Goal: Contribute content: Contribute content

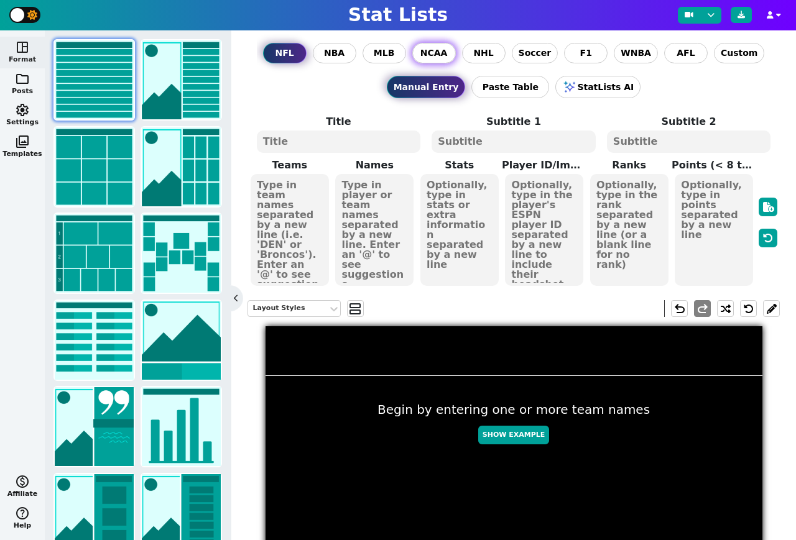
click at [439, 49] on span "NCAA" at bounding box center [433, 53] width 27 height 13
click at [0, 0] on input "NCAA" at bounding box center [0, 0] width 0 height 0
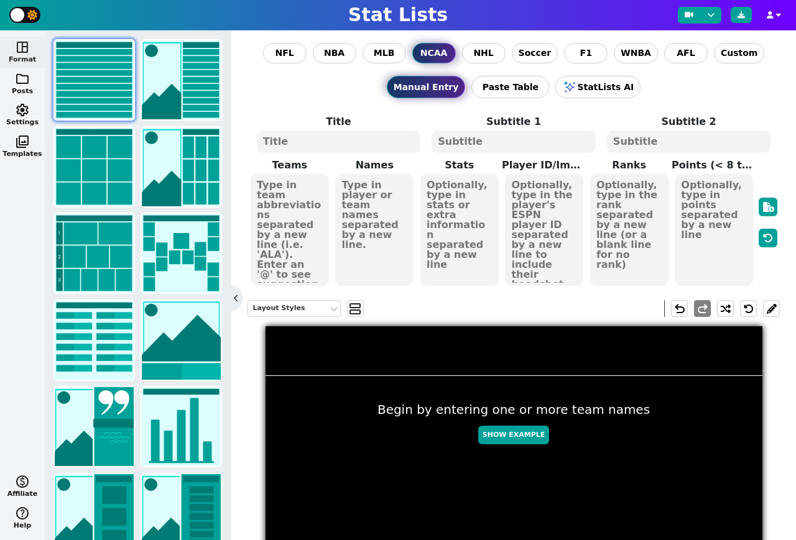
click at [300, 223] on textarea at bounding box center [290, 230] width 78 height 112
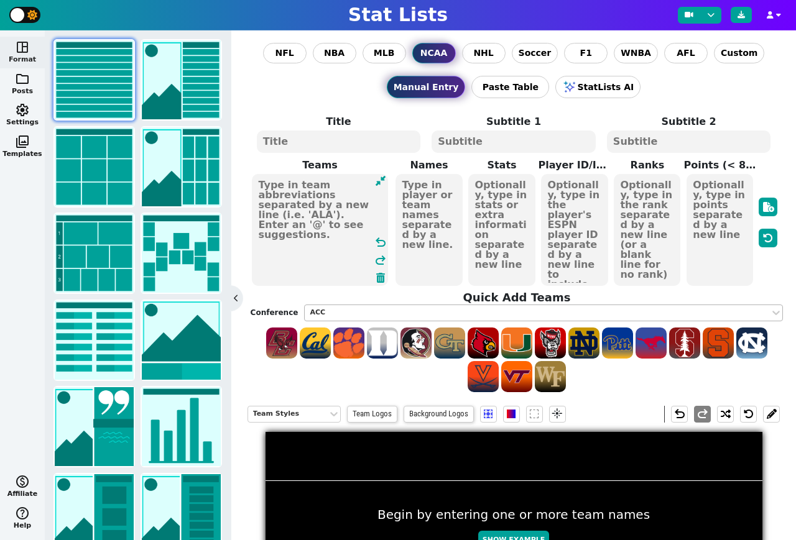
click at [389, 313] on div "ACC" at bounding box center [537, 313] width 455 height 11
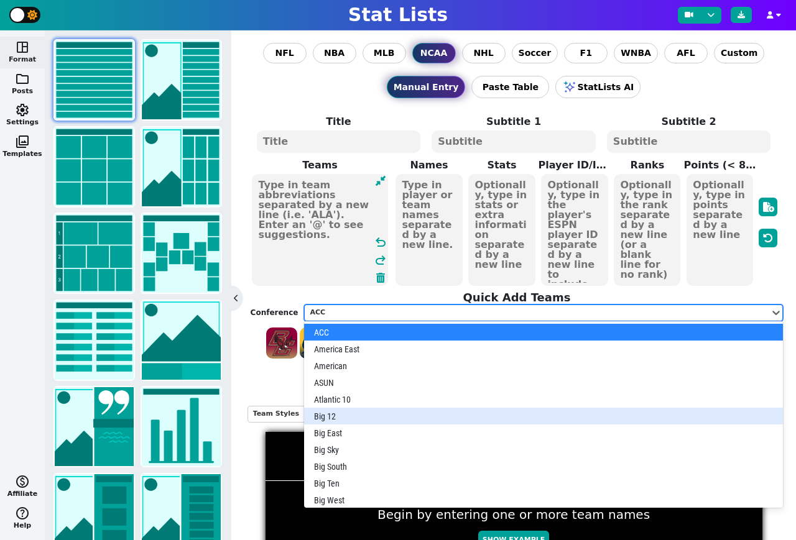
click at [363, 412] on div "Big 12" at bounding box center [543, 416] width 479 height 17
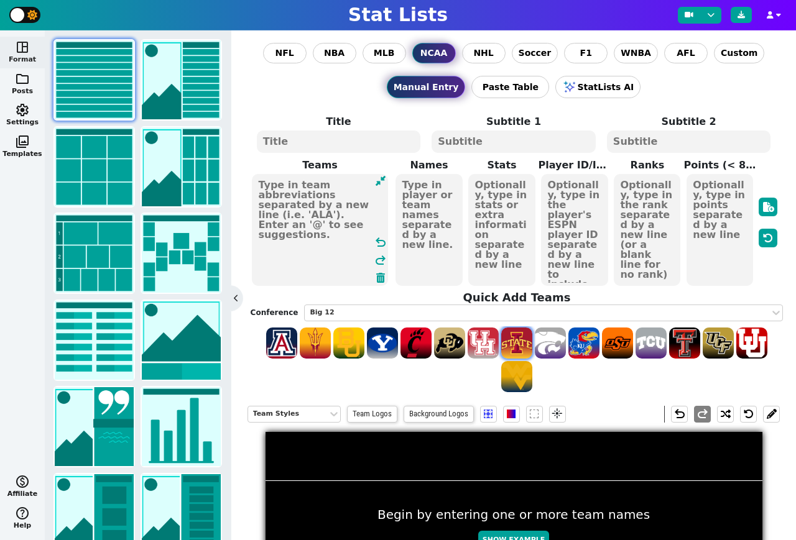
click at [519, 340] on span at bounding box center [516, 343] width 31 height 31
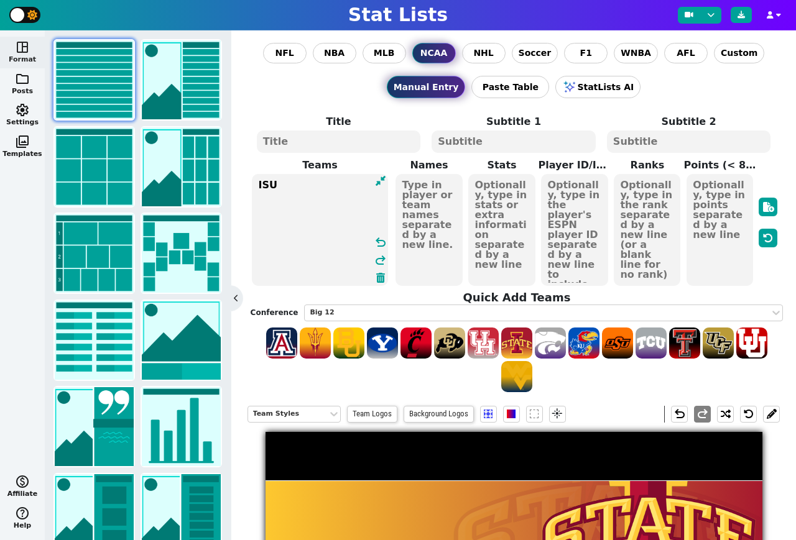
click at [339, 199] on textarea "ISU" at bounding box center [320, 230] width 136 height 112
click at [751, 335] on span at bounding box center [751, 343] width 31 height 31
click at [687, 342] on span at bounding box center [684, 343] width 31 height 31
type textarea "ISU UTAH TTU"
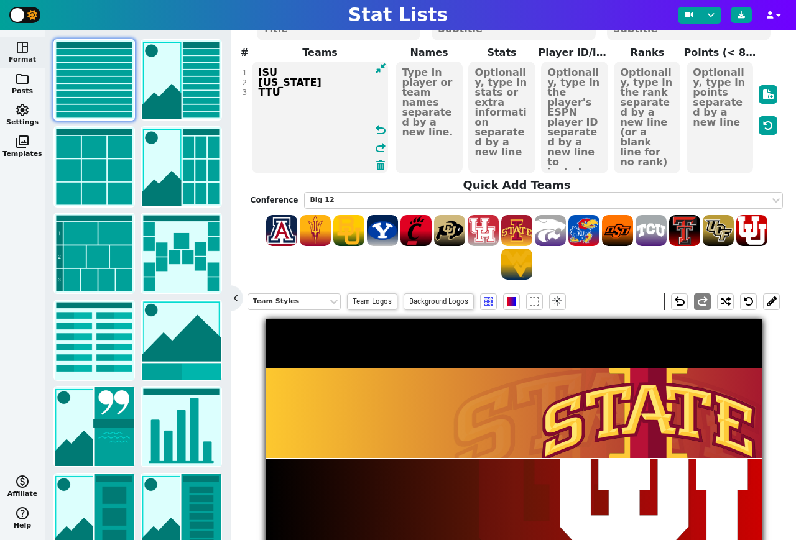
scroll to position [107, 0]
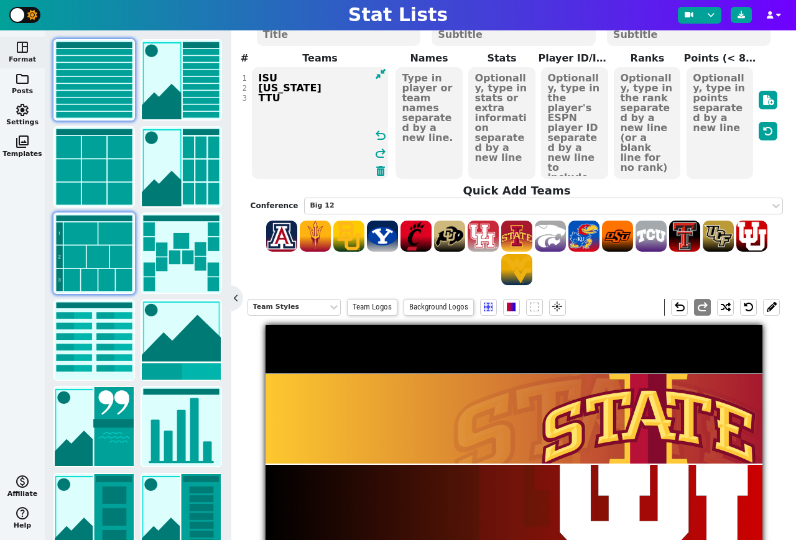
click at [93, 263] on img at bounding box center [94, 253] width 79 height 79
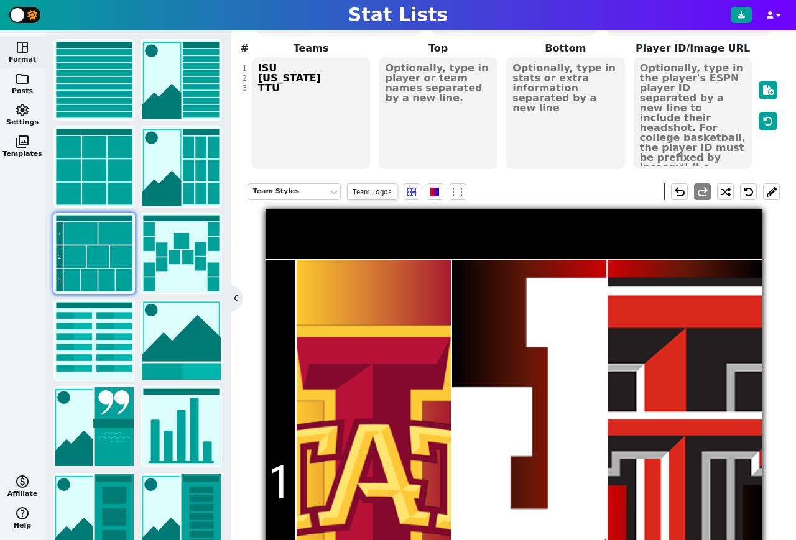
scroll to position [104, 0]
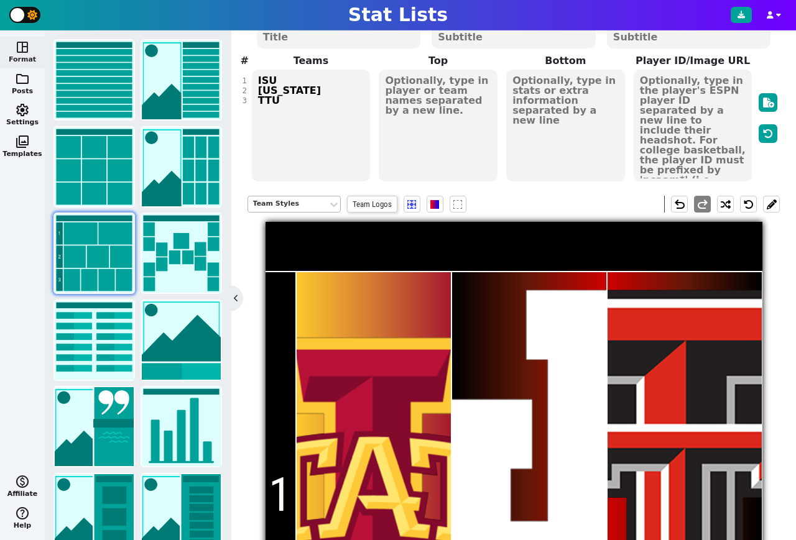
click at [286, 200] on div "Team Styles" at bounding box center [288, 204] width 70 height 11
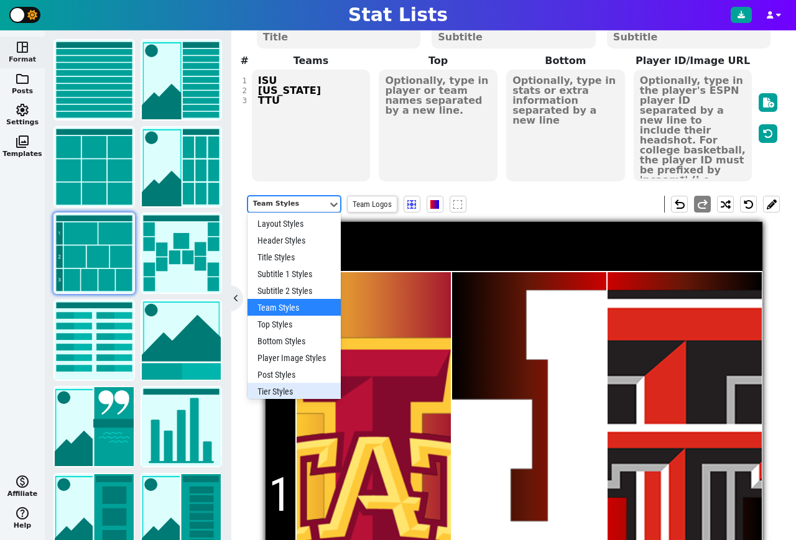
click at [286, 386] on div "Tier Styles" at bounding box center [294, 391] width 93 height 17
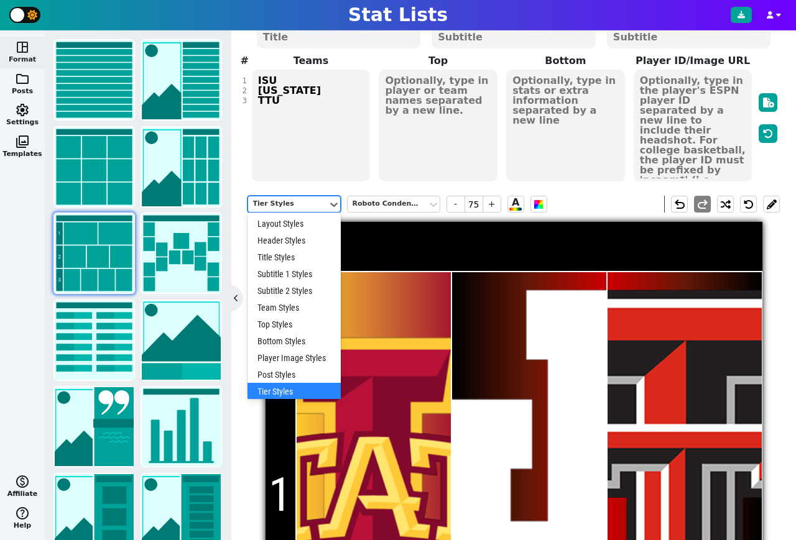
click at [314, 201] on div "Tier Styles" at bounding box center [288, 204] width 70 height 11
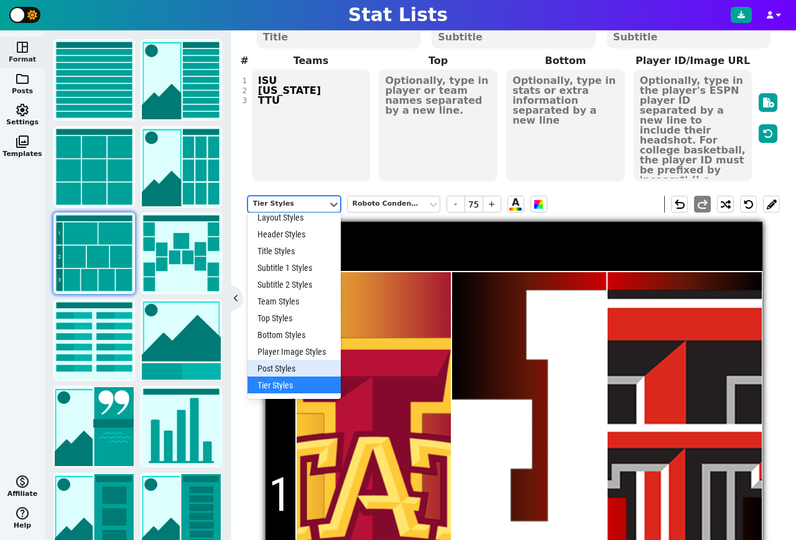
click at [286, 368] on div "Post Styles" at bounding box center [294, 368] width 93 height 17
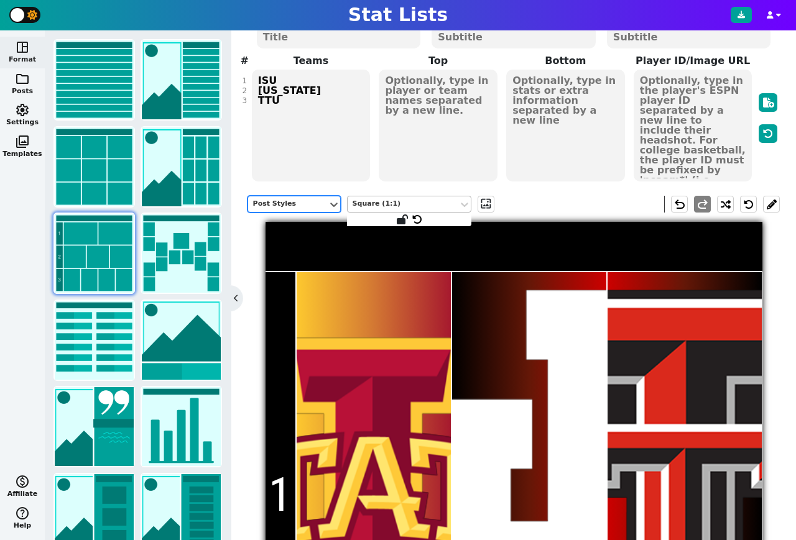
click at [402, 201] on div "Square (1:1)" at bounding box center [403, 204] width 101 height 11
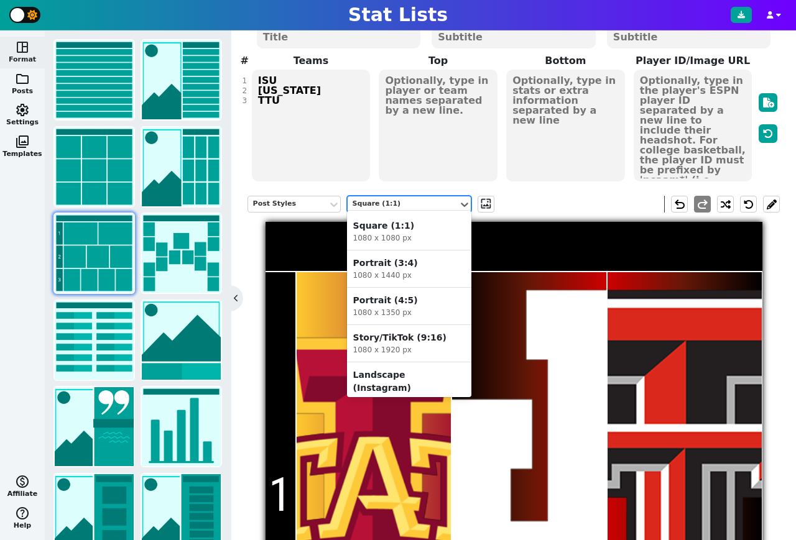
click at [406, 305] on div "Portrait (4:5)" at bounding box center [409, 300] width 112 height 13
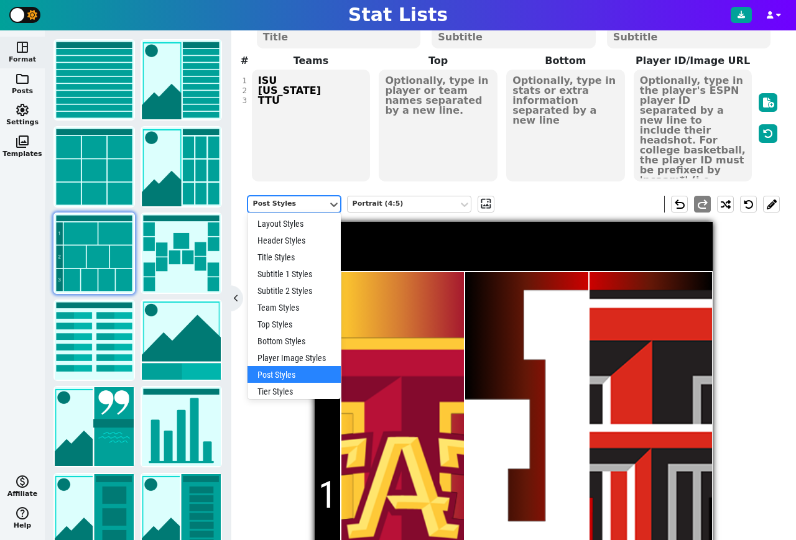
click at [295, 203] on div "Post Styles" at bounding box center [288, 204] width 70 height 11
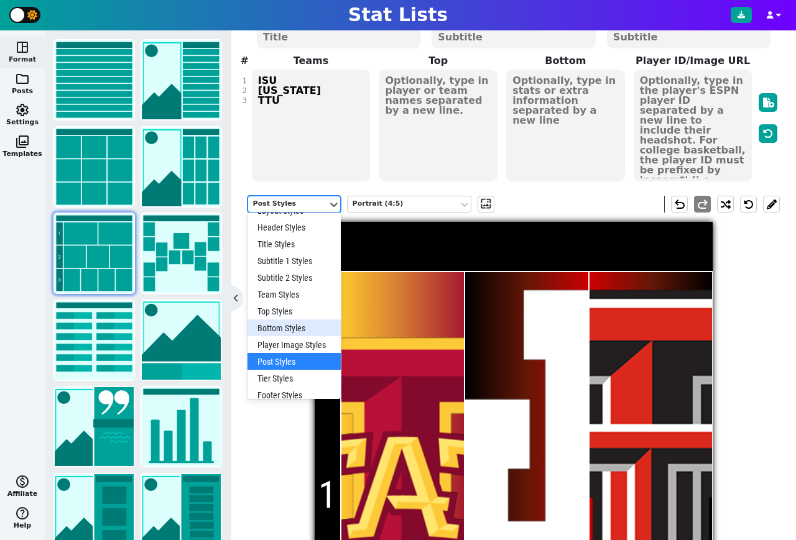
scroll to position [0, 0]
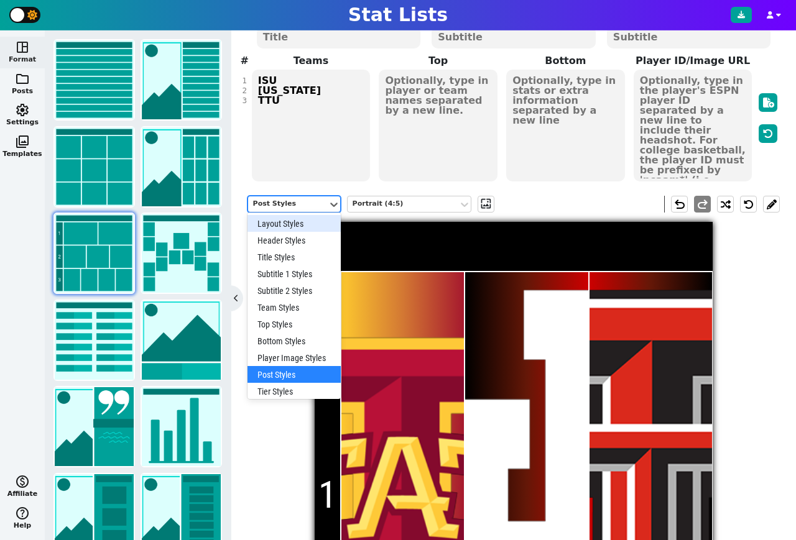
click at [290, 224] on div "Layout Styles" at bounding box center [294, 223] width 93 height 17
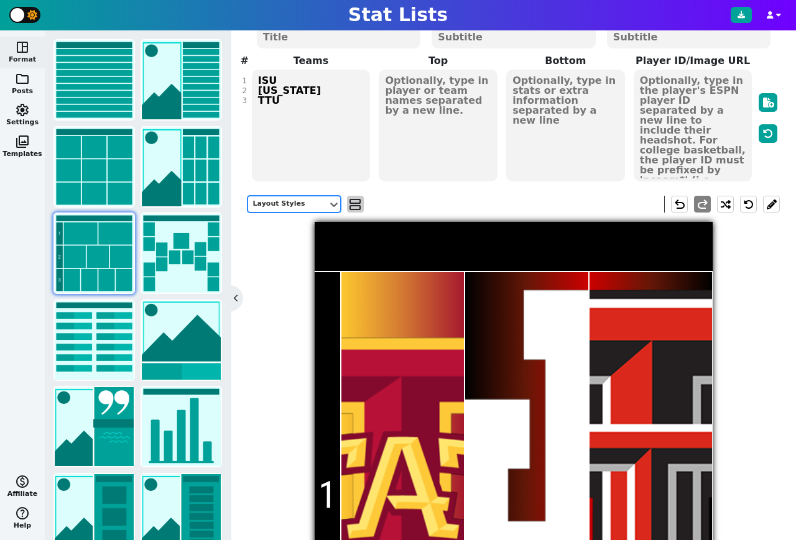
click at [358, 200] on span "view_agenda" at bounding box center [355, 204] width 12 height 15
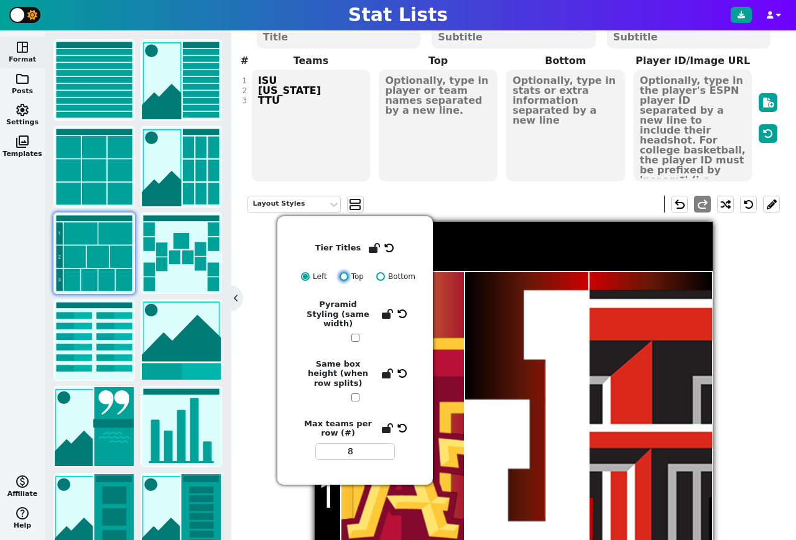
click at [341, 277] on input "Top" at bounding box center [344, 276] width 9 height 9
radio input "true"
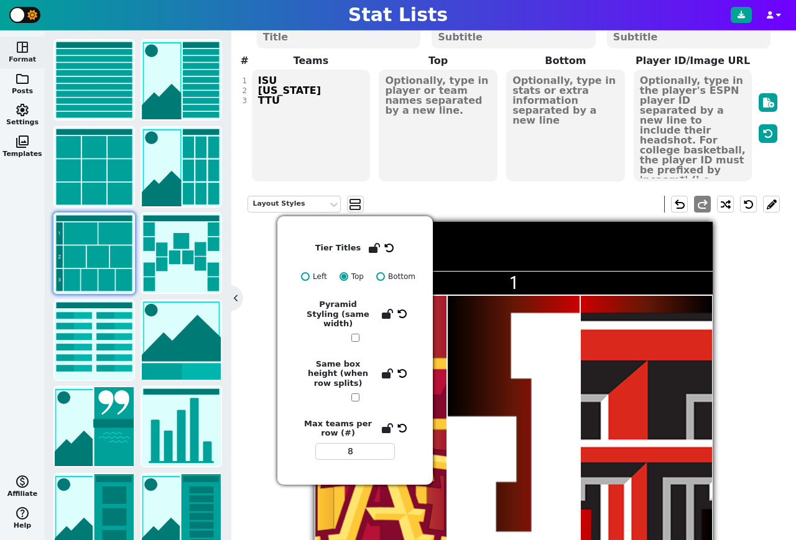
click at [760, 302] on div "Layout Styles view_agenda undo redo 1 Add Tier" at bounding box center [514, 469] width 533 height 564
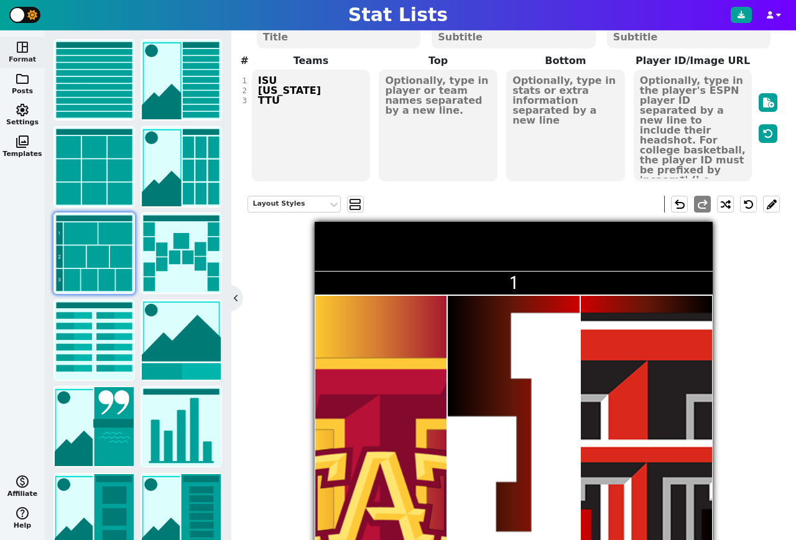
click at [566, 282] on input "1" at bounding box center [513, 284] width 397 height 24
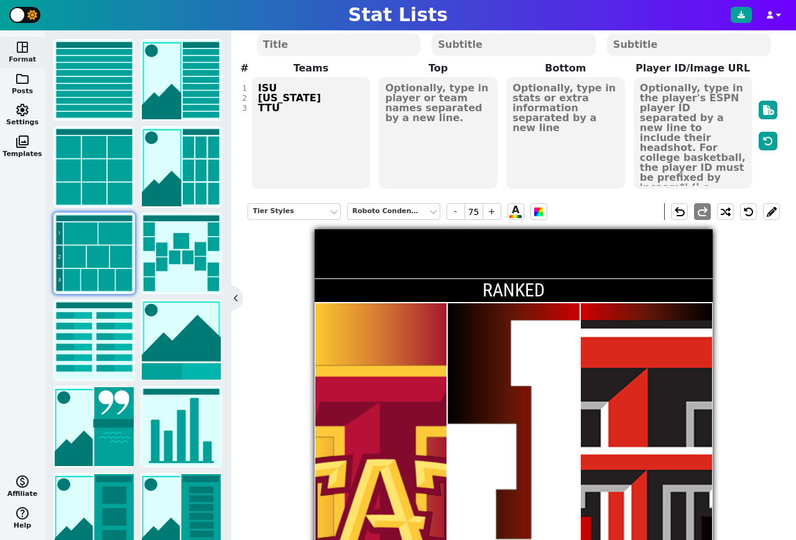
scroll to position [95, 0]
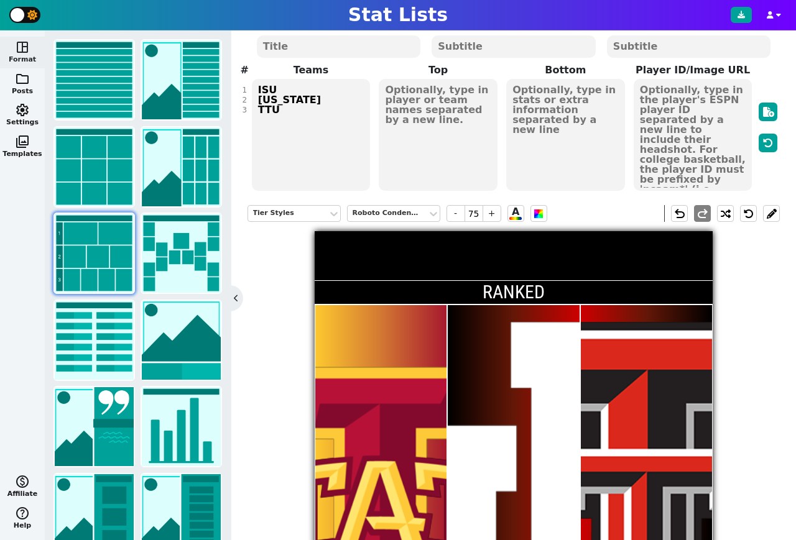
type input "RANKED"
click at [317, 129] on textarea "ISU UTAH TTU" at bounding box center [311, 135] width 118 height 112
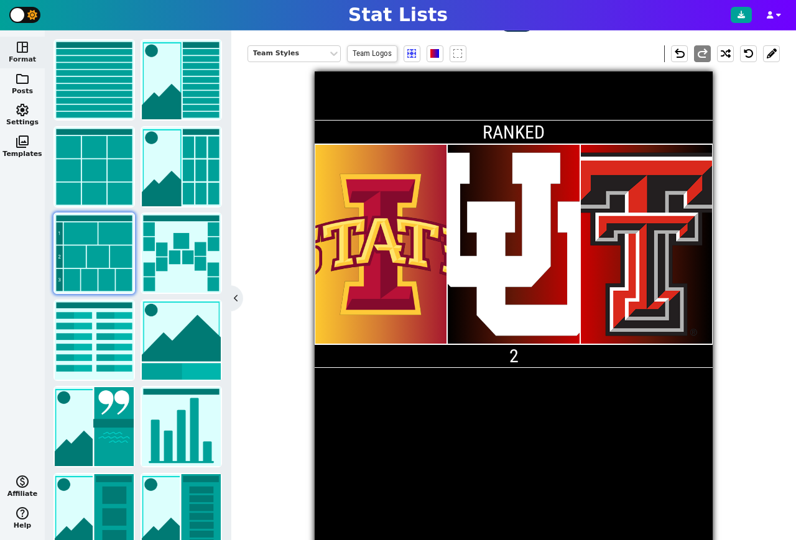
scroll to position [377, 0]
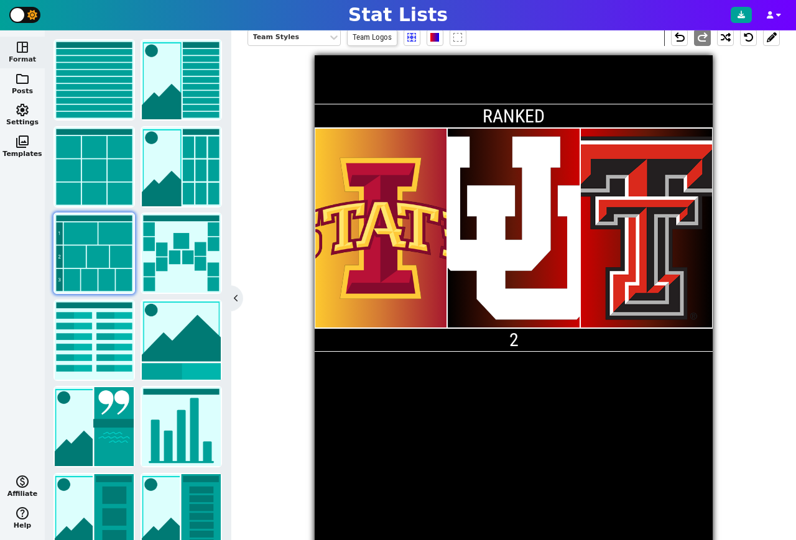
type textarea "ISU UTAH TTU #"
click at [527, 340] on input "2" at bounding box center [513, 340] width 397 height 24
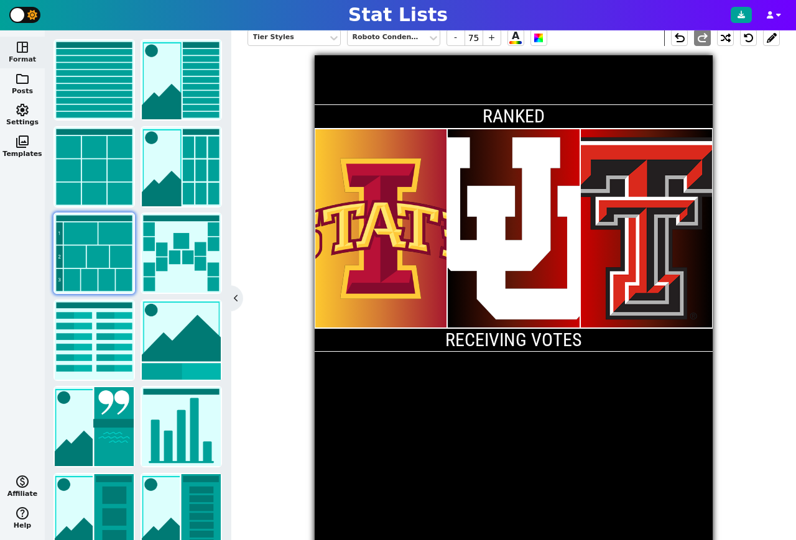
type input "RECEIVING VOTES"
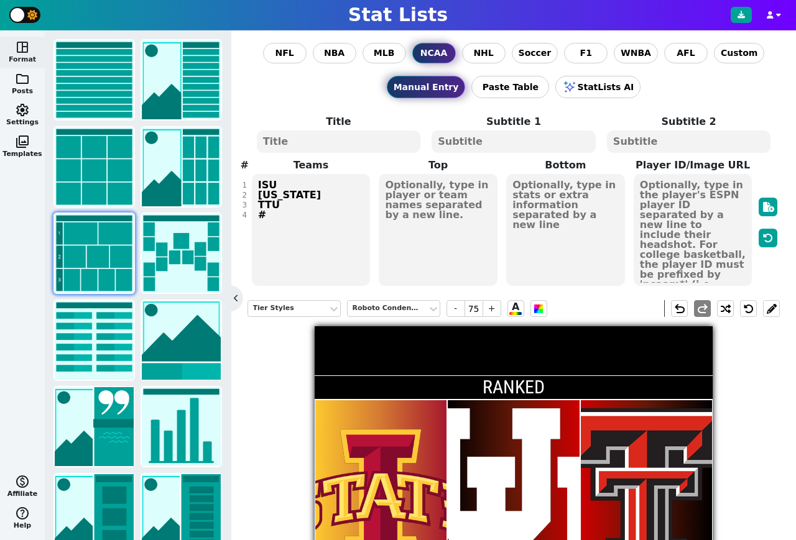
click at [300, 220] on textarea "ISU UTAH TTU #" at bounding box center [311, 230] width 118 height 112
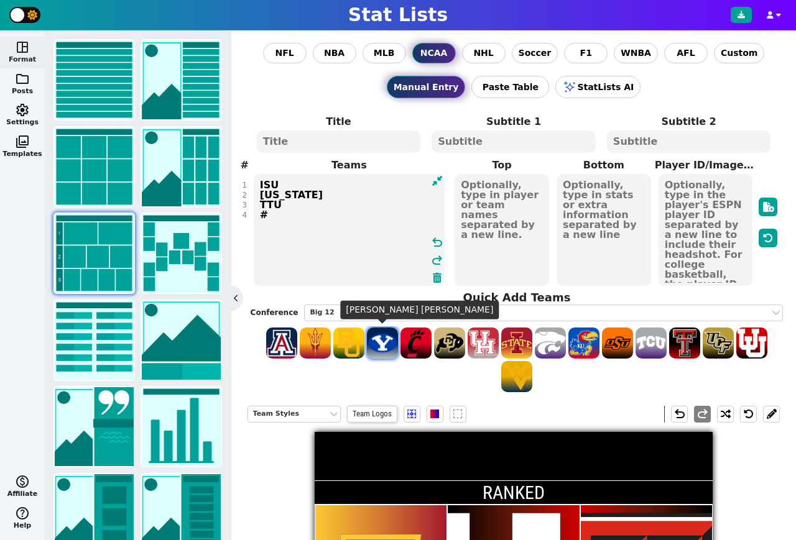
click at [385, 344] on span at bounding box center [382, 343] width 31 height 31
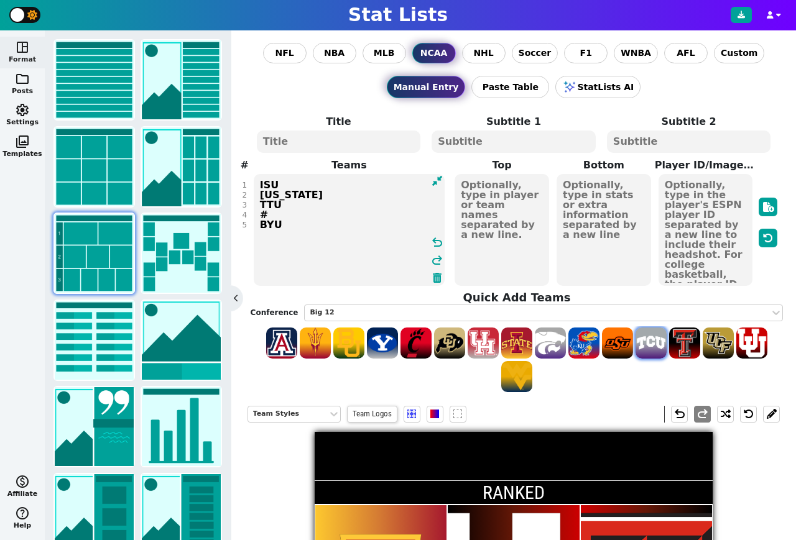
click at [656, 348] on span at bounding box center [651, 343] width 31 height 31
click at [315, 346] on span at bounding box center [315, 343] width 31 height 31
click at [323, 243] on textarea "ISU UTAH TTU # BYU TCU ASU" at bounding box center [349, 230] width 191 height 112
click at [348, 343] on span at bounding box center [348, 343] width 31 height 31
type textarea "ISU [US_STATE] TTU # BYU TCU ASU BAY"
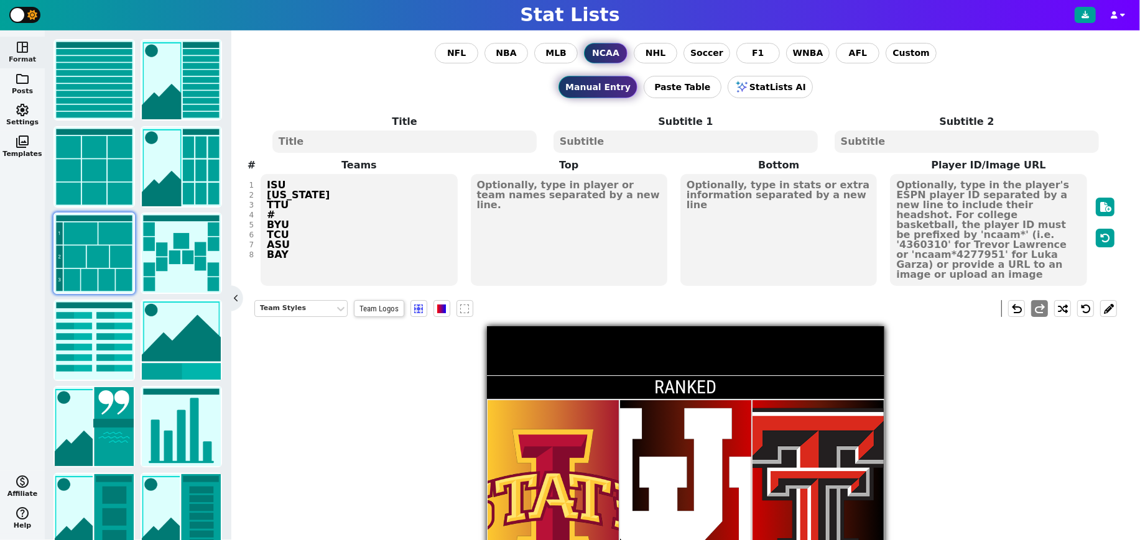
click at [386, 141] on textarea at bounding box center [404, 142] width 264 height 22
type textarea "B"
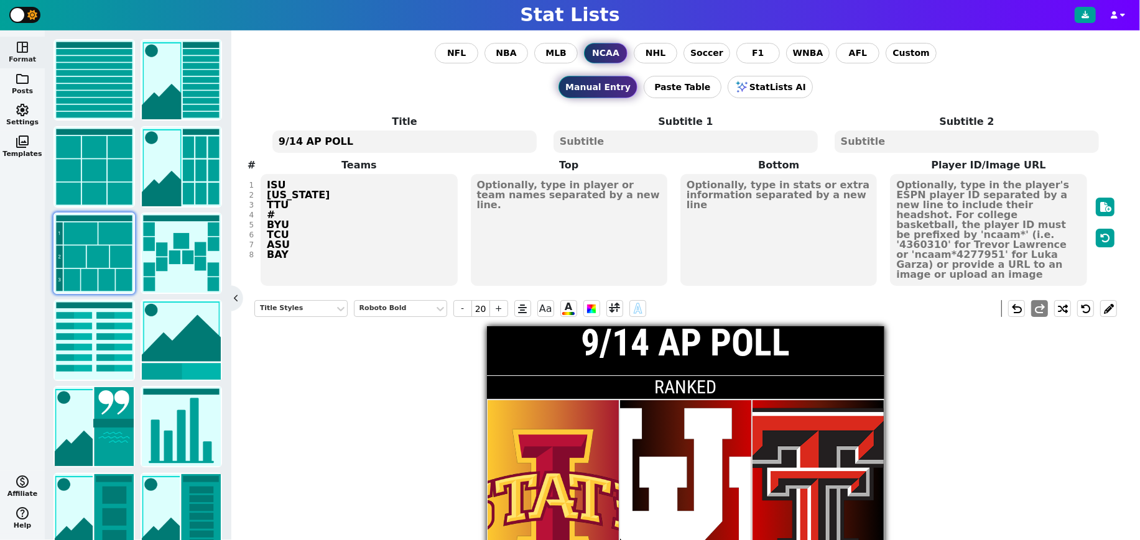
type textarea "9/14 AP POLL"
click at [652, 142] on textarea at bounding box center [685, 142] width 264 height 22
type input "10"
type textarea "BIG 12 COLLEGE FOOTBALL"
click at [729, 391] on input "RANKED" at bounding box center [685, 388] width 397 height 24
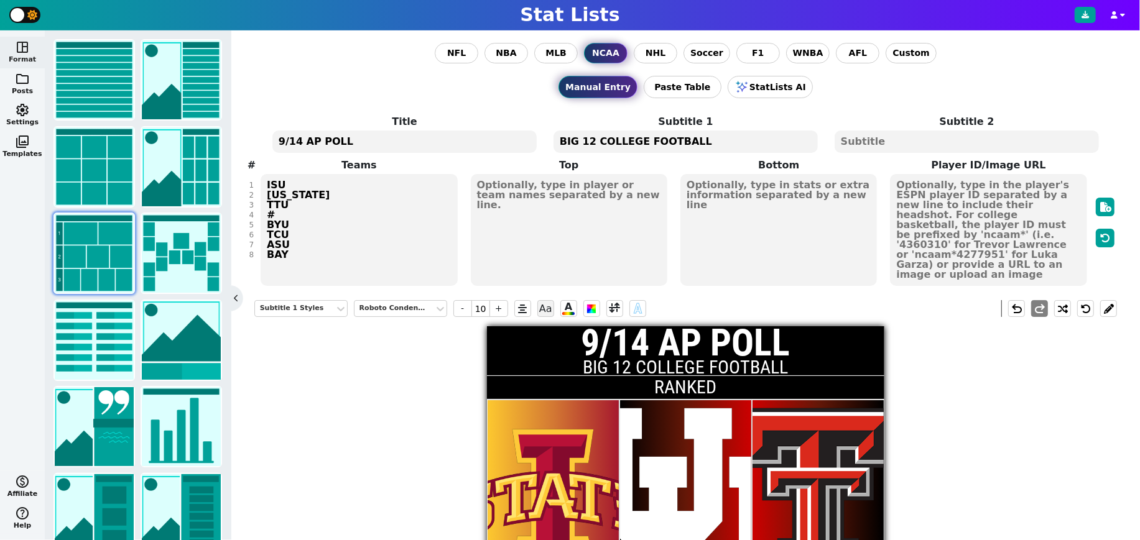
type input "75"
click at [547, 307] on span at bounding box center [545, 309] width 9 height 9
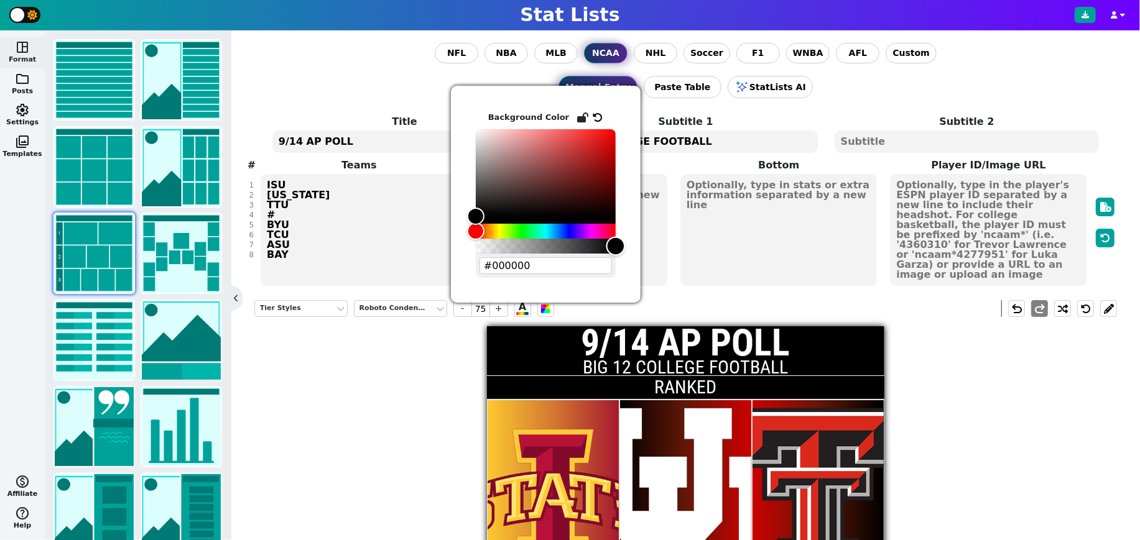
drag, startPoint x: 476, startPoint y: 218, endPoint x: 637, endPoint y: 221, distance: 161.1
click at [637, 221] on div "Background Color #000000" at bounding box center [546, 194] width 190 height 217
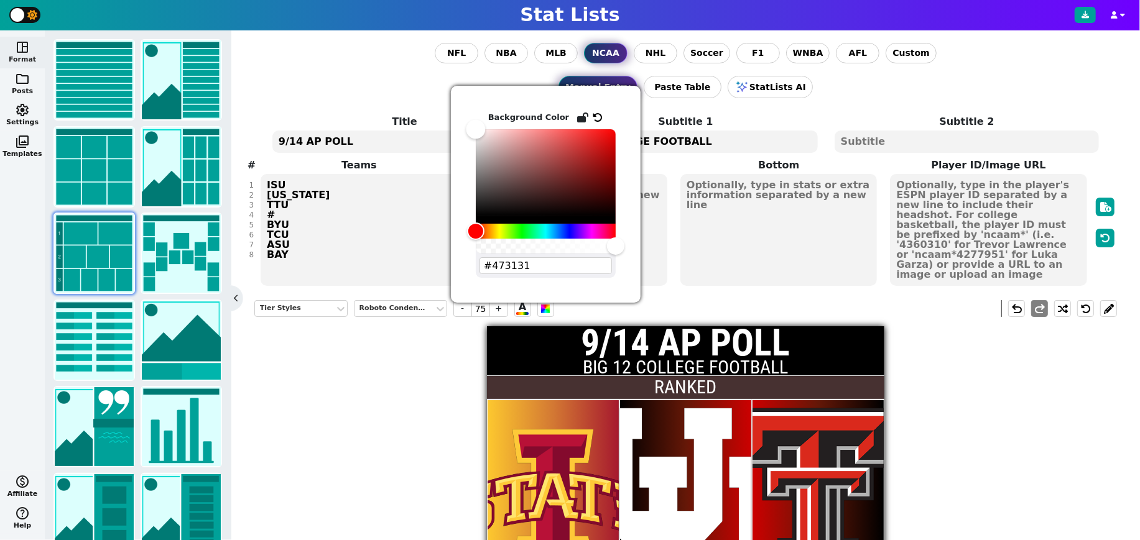
type input "#ffffff"
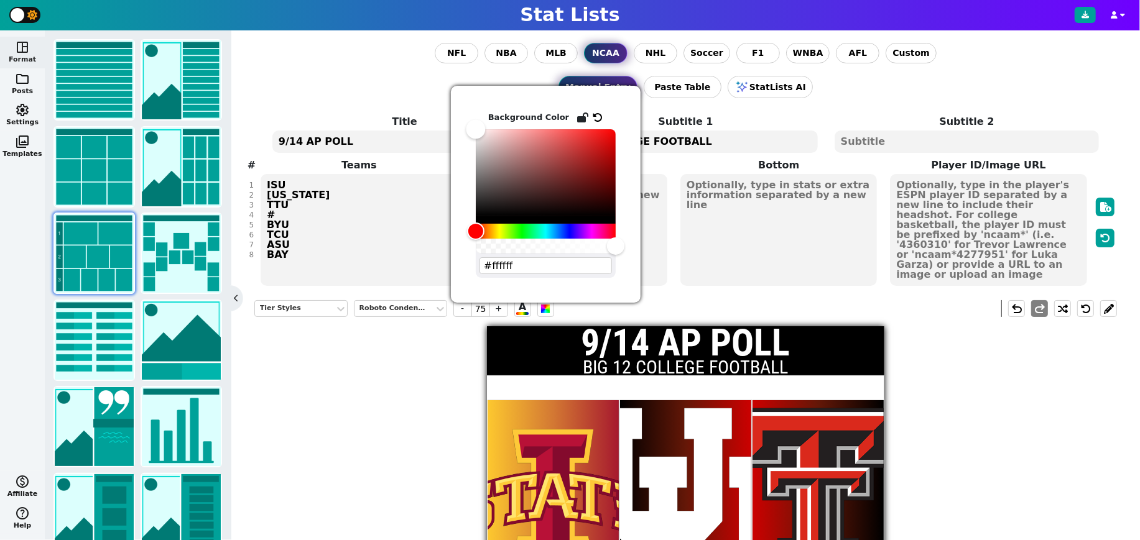
drag, startPoint x: 519, startPoint y: 192, endPoint x: 461, endPoint y: 109, distance: 101.4
click at [461, 109] on div "Background Color #ffffff" at bounding box center [546, 194] width 190 height 217
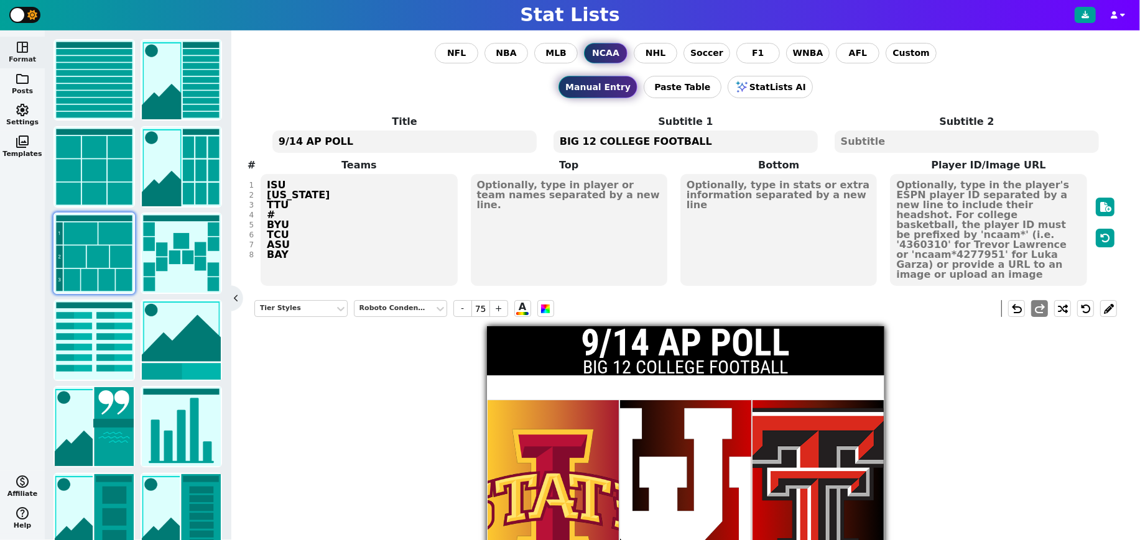
click at [682, 385] on input "RANKED" at bounding box center [685, 388] width 397 height 24
click at [521, 307] on span "A" at bounding box center [522, 308] width 12 height 13
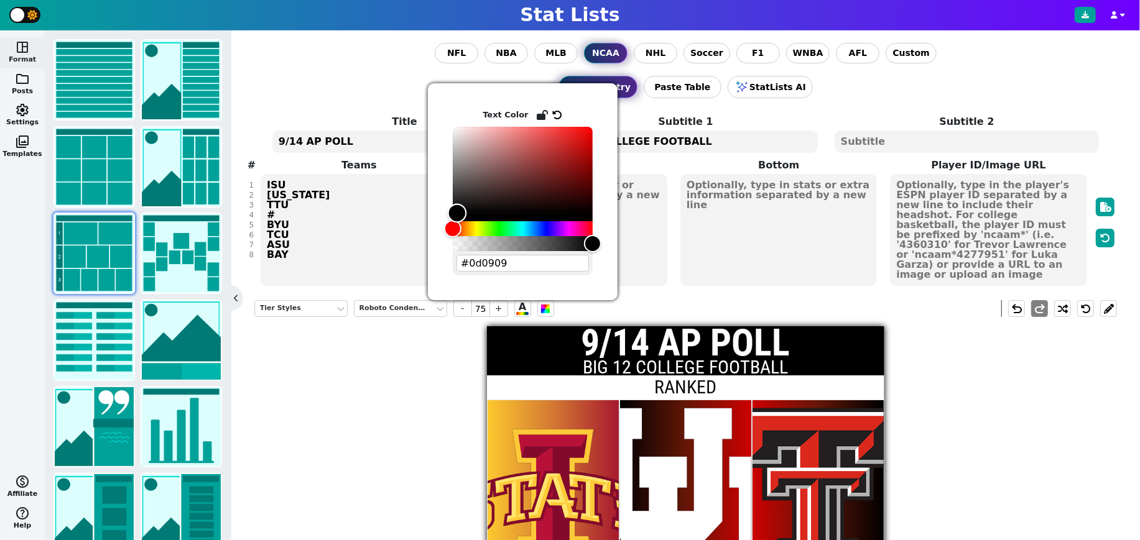
type input "#000000"
drag, startPoint x: 492, startPoint y: 210, endPoint x: 435, endPoint y: 227, distance: 59.8
click at [435, 227] on div "Text Color #000000" at bounding box center [523, 191] width 190 height 217
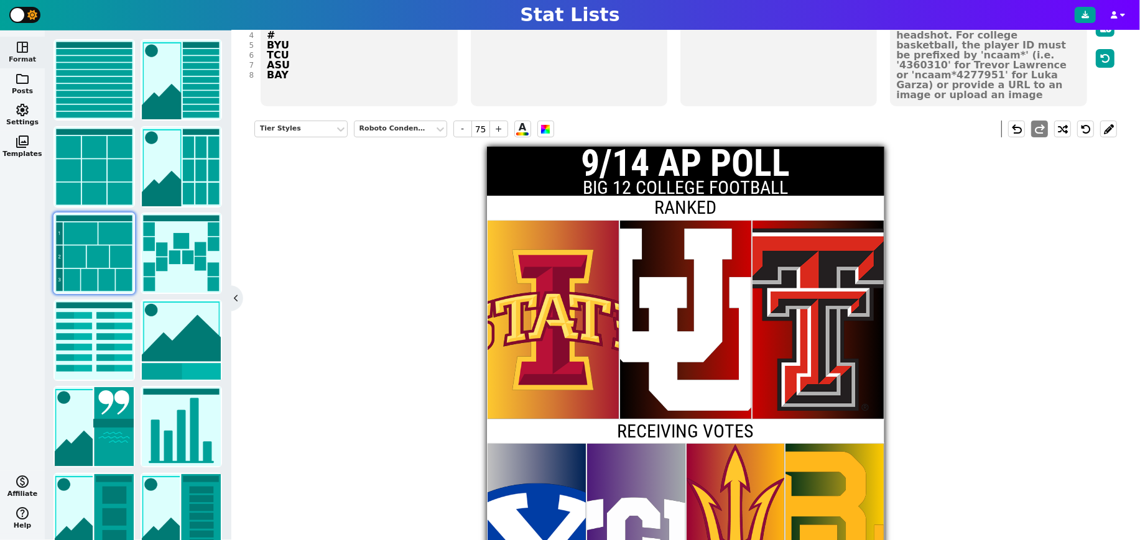
scroll to position [167, 0]
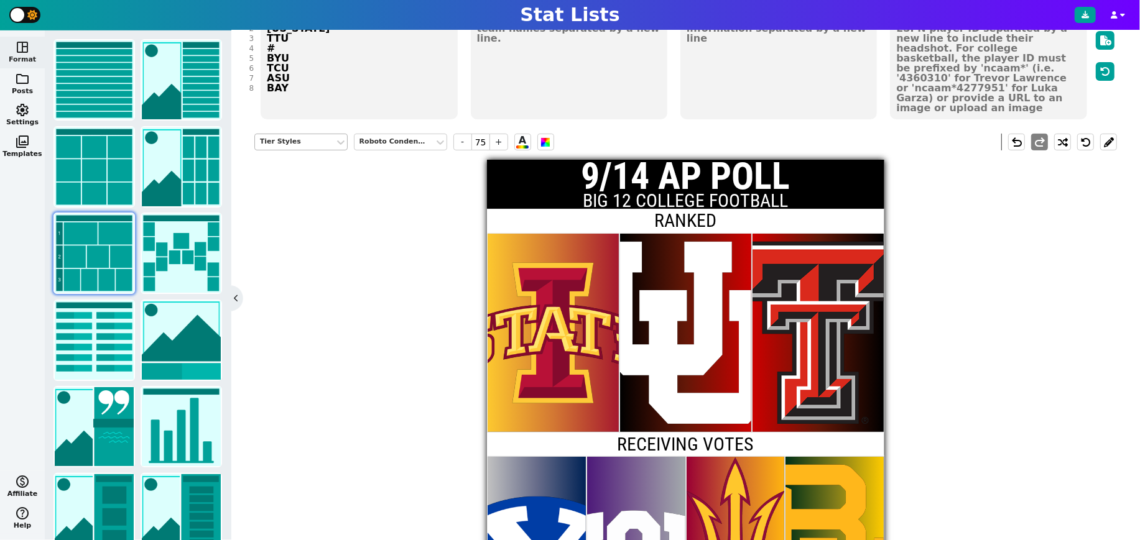
click at [297, 139] on div "Tier Styles" at bounding box center [295, 142] width 70 height 11
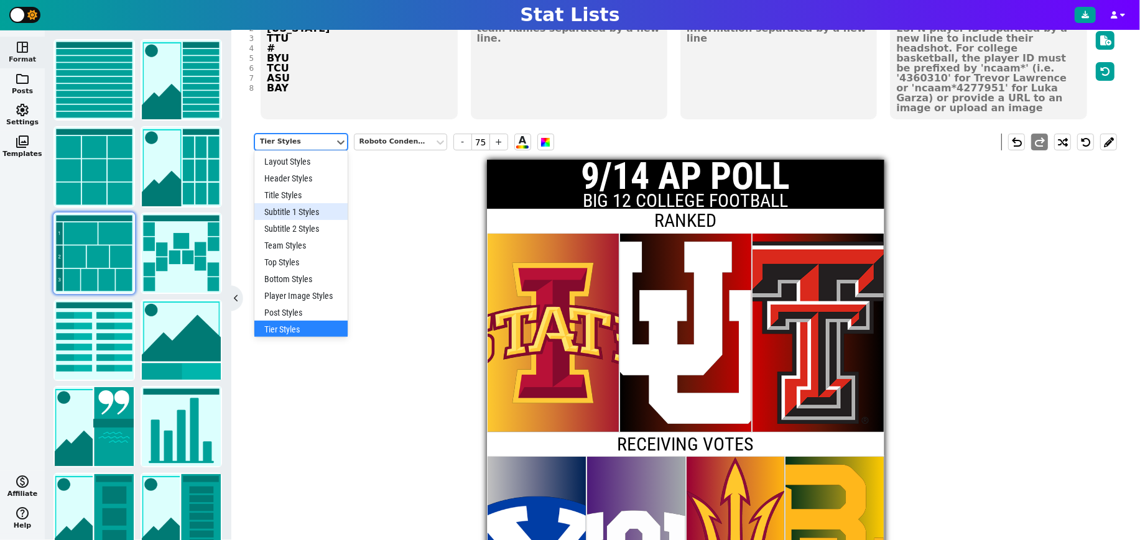
scroll to position [20, 0]
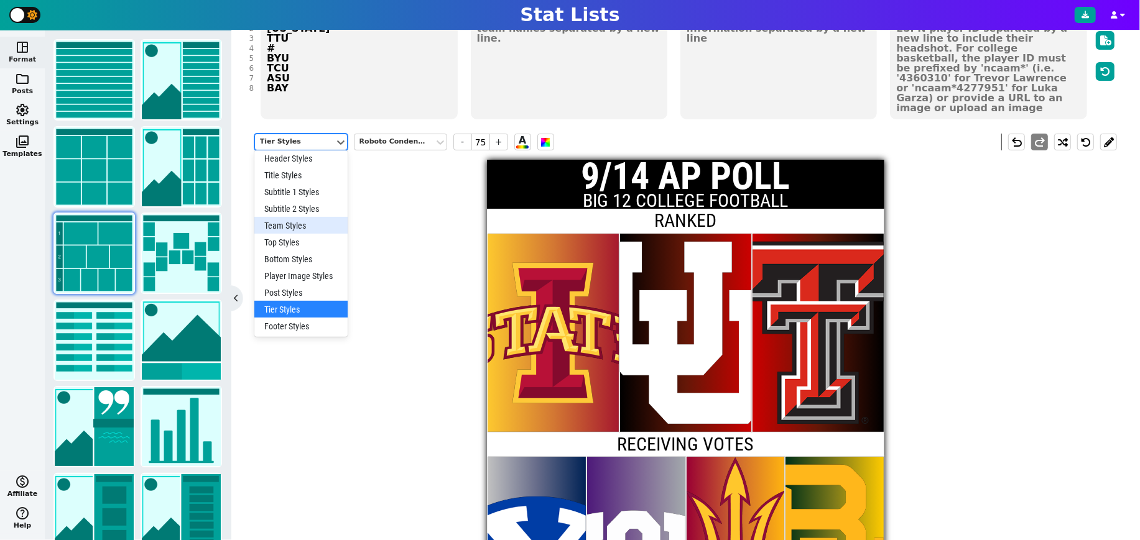
click at [299, 228] on div "Team Styles" at bounding box center [300, 225] width 93 height 17
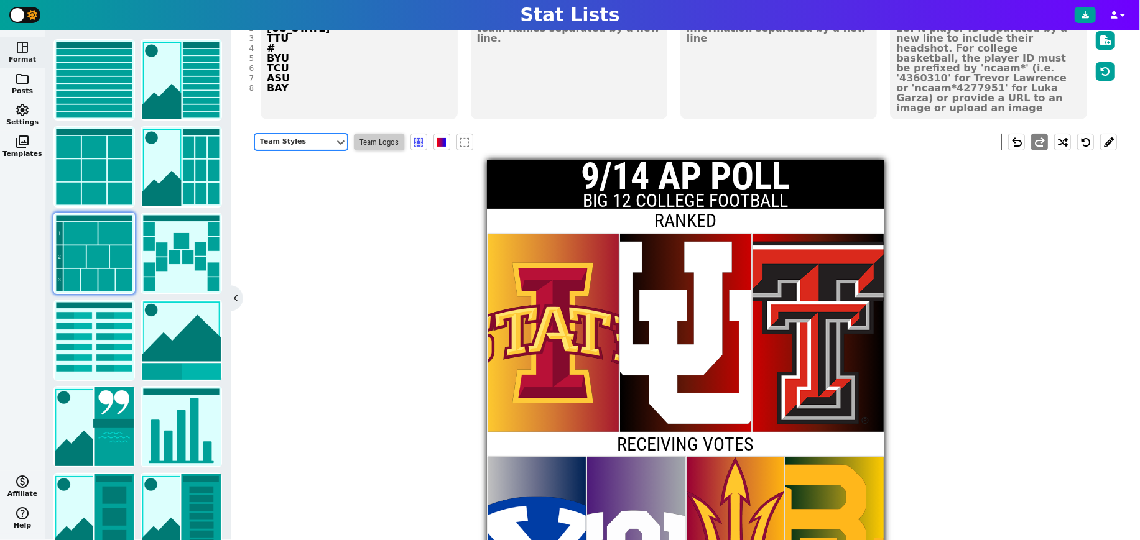
click at [393, 137] on span "Team Logos" at bounding box center [379, 142] width 50 height 17
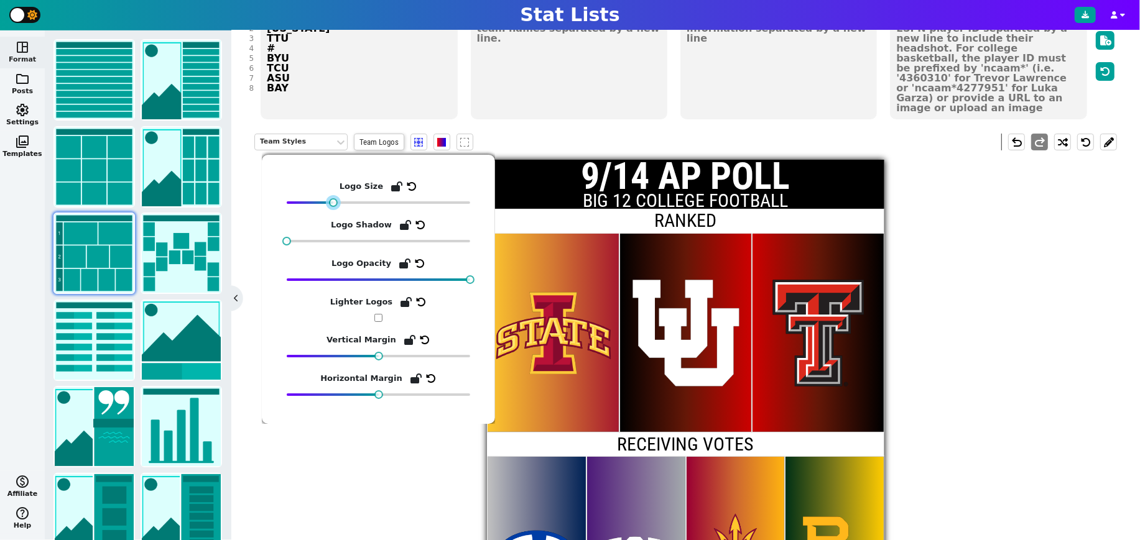
drag, startPoint x: 349, startPoint y: 200, endPoint x: 335, endPoint y: 206, distance: 16.2
click at [335, 206] on div at bounding box center [333, 202] width 9 height 9
click at [438, 142] on span at bounding box center [441, 142] width 9 height 9
click at [442, 140] on span at bounding box center [441, 142] width 9 height 9
click at [494, 136] on div "Team Styles Team Logos undo redo" at bounding box center [685, 141] width 863 height 35
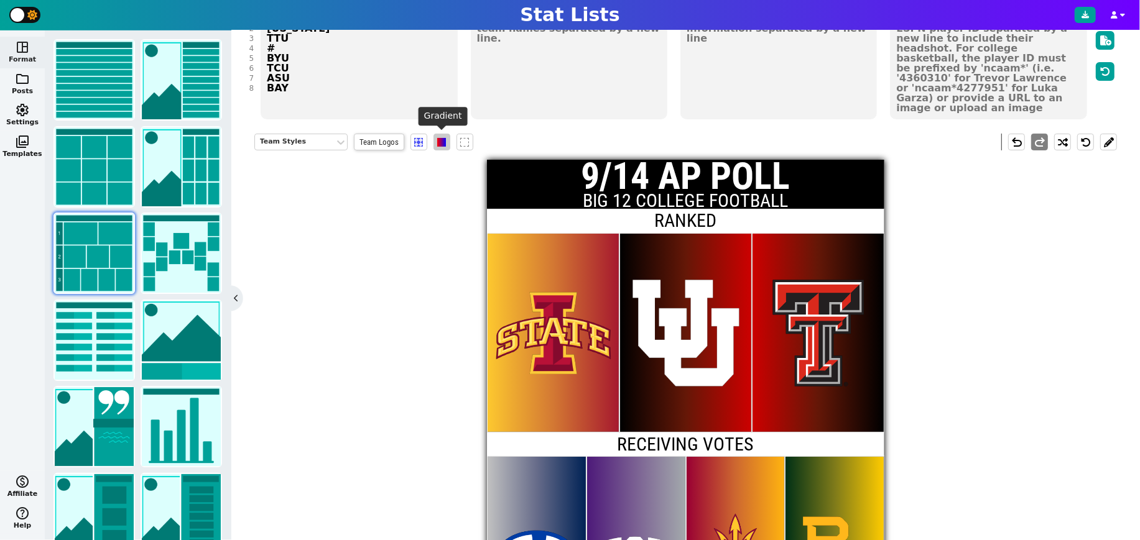
click at [440, 142] on span at bounding box center [441, 142] width 9 height 9
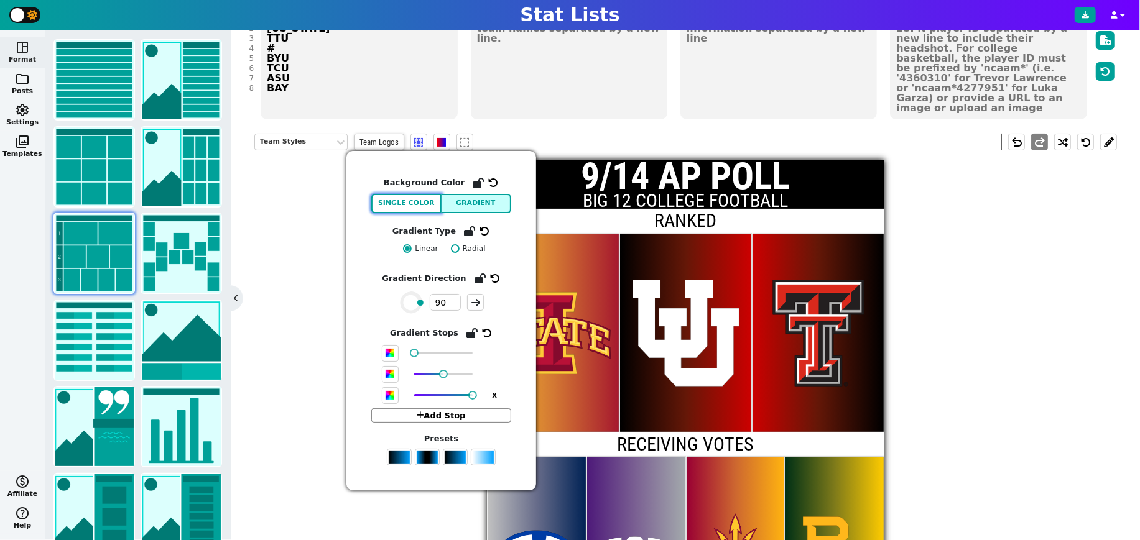
click at [425, 203] on button "Single Color" at bounding box center [406, 203] width 70 height 19
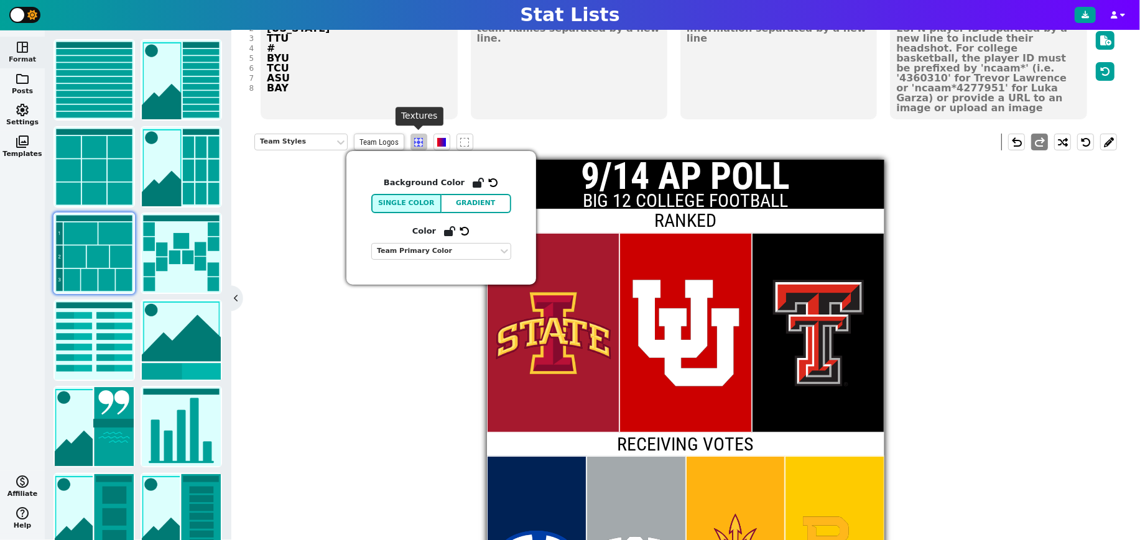
click at [419, 139] on span at bounding box center [418, 142] width 9 height 9
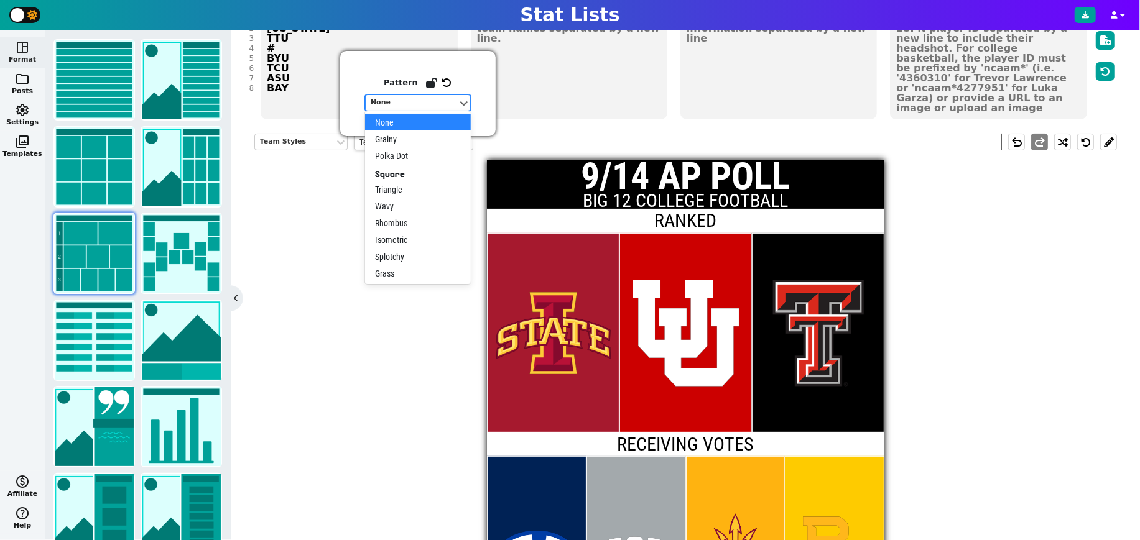
click at [415, 101] on div "None" at bounding box center [412, 103] width 82 height 11
click at [400, 138] on div "Grainy" at bounding box center [418, 139] width 106 height 17
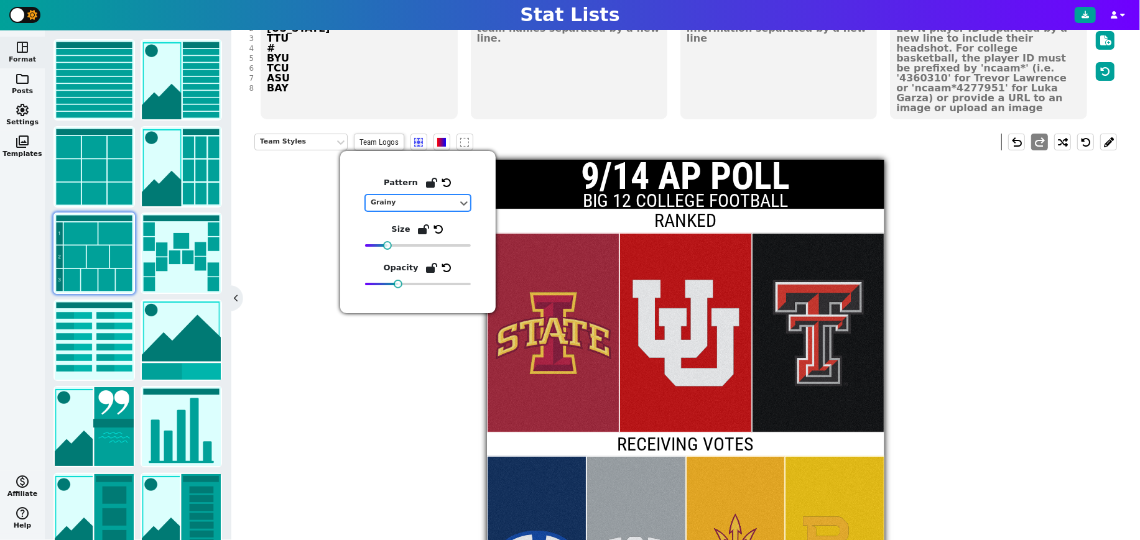
click at [327, 274] on div "Team Styles Team Logos undo redo 9/14 AP POLL BIG 12 COLLEGE FOOTBALL RANKED RE…" at bounding box center [685, 406] width 863 height 564
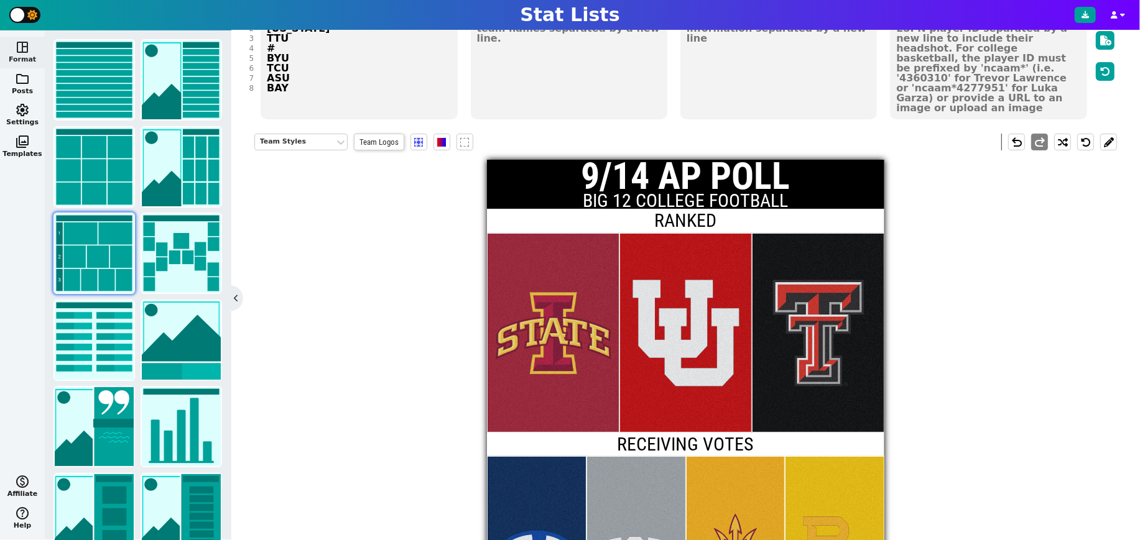
click at [795, 137] on div "NFL NBA MLB NCAA NHL Soccer F1 WNBA AFL Custom Manual Entry Paste Table StatLis…" at bounding box center [685, 285] width 909 height 510
click at [795, 140] on button at bounding box center [1108, 142] width 17 height 17
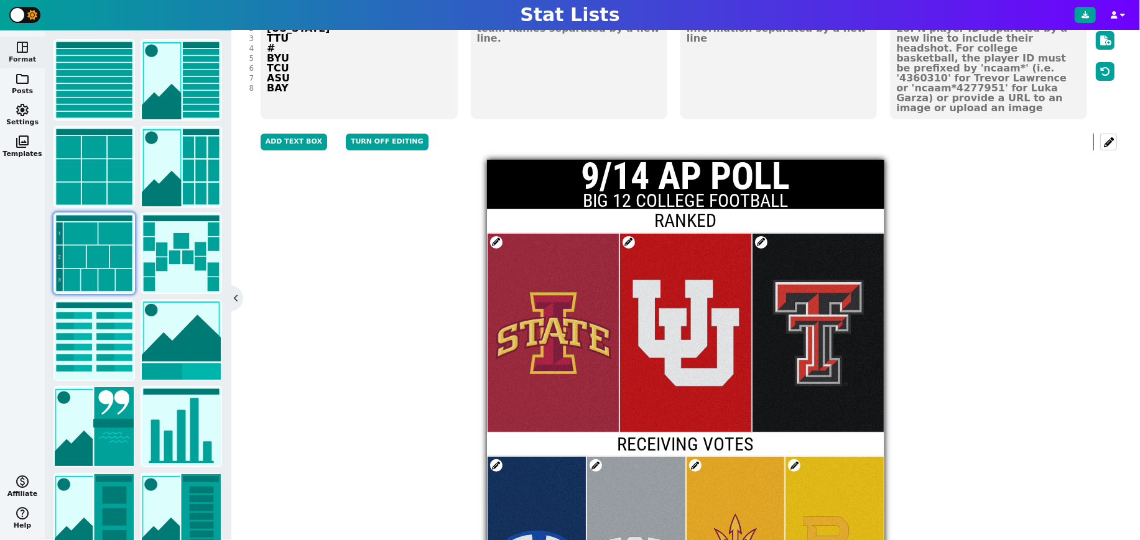
click at [759, 241] on span at bounding box center [761, 242] width 12 height 12
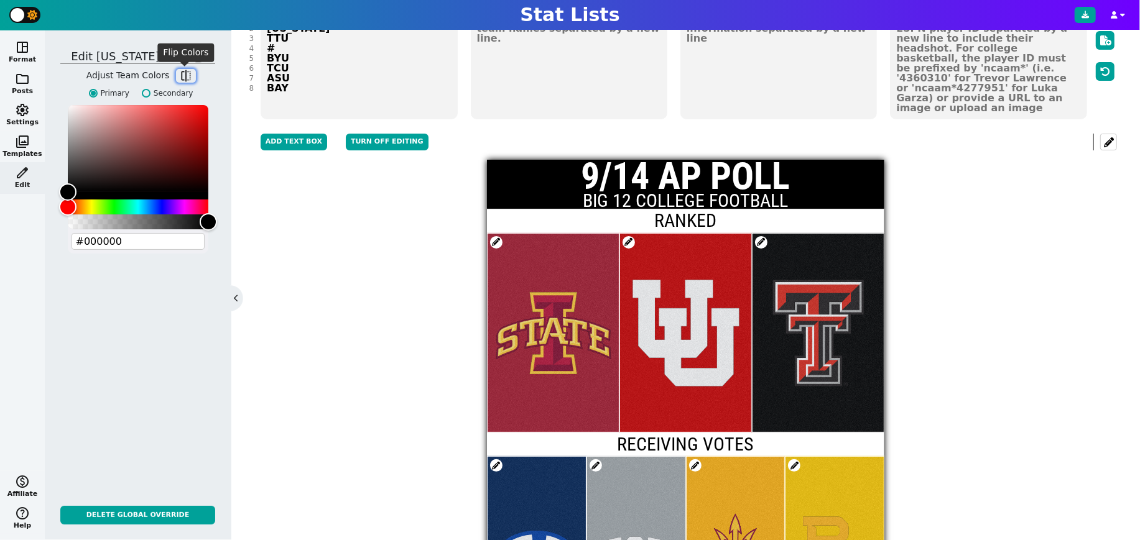
click at [185, 75] on span "flip" at bounding box center [186, 76] width 12 height 12
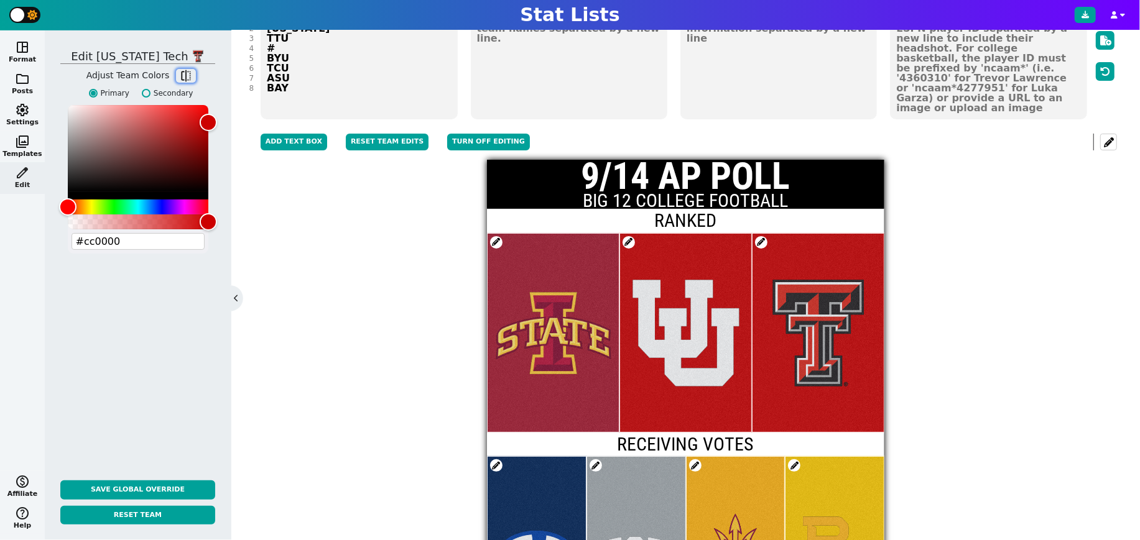
type input "#cc0000"
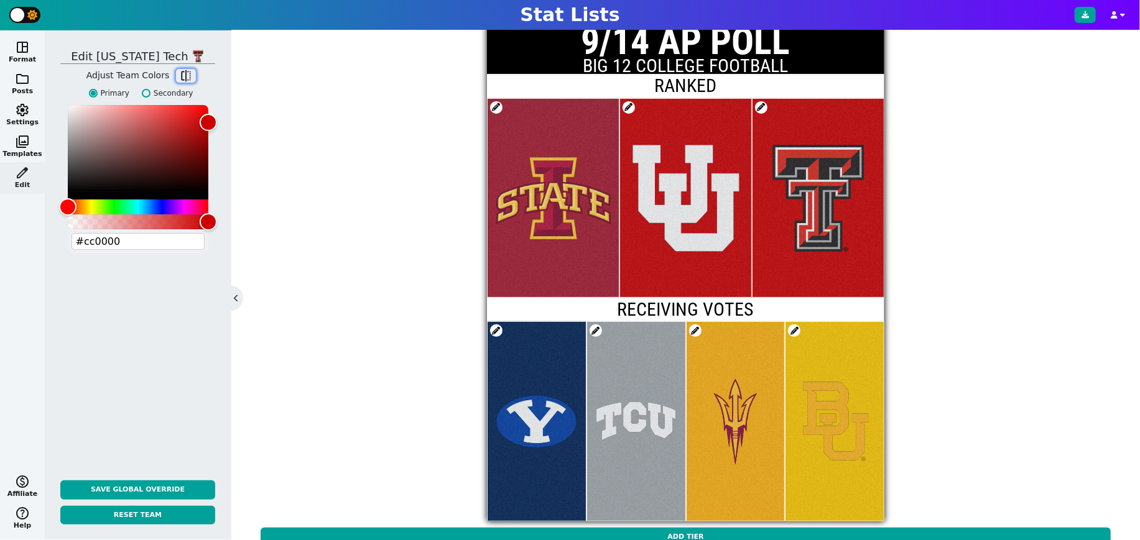
scroll to position [334, 0]
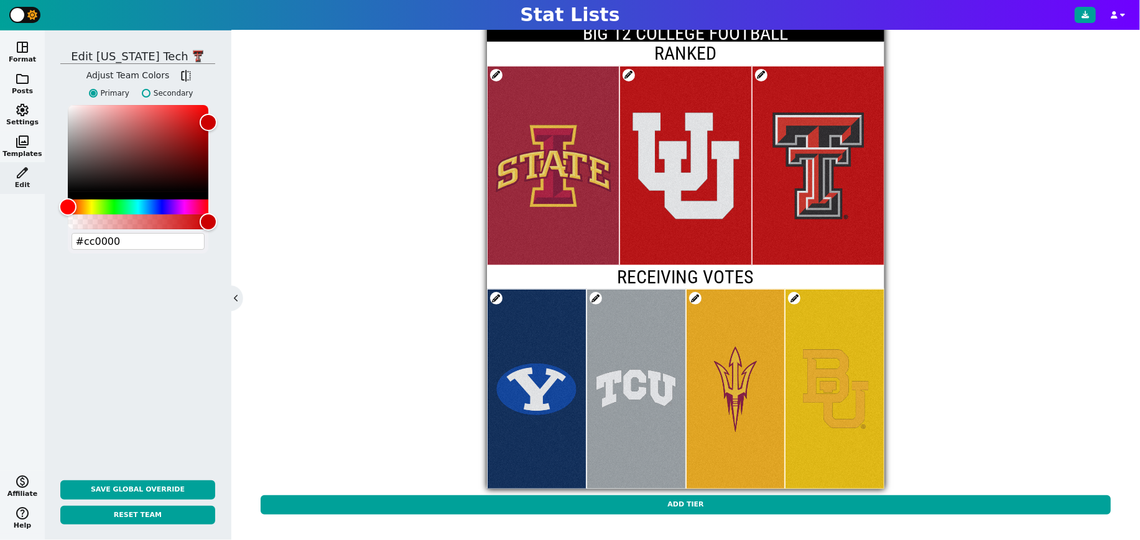
click at [594, 294] on span at bounding box center [596, 298] width 12 height 12
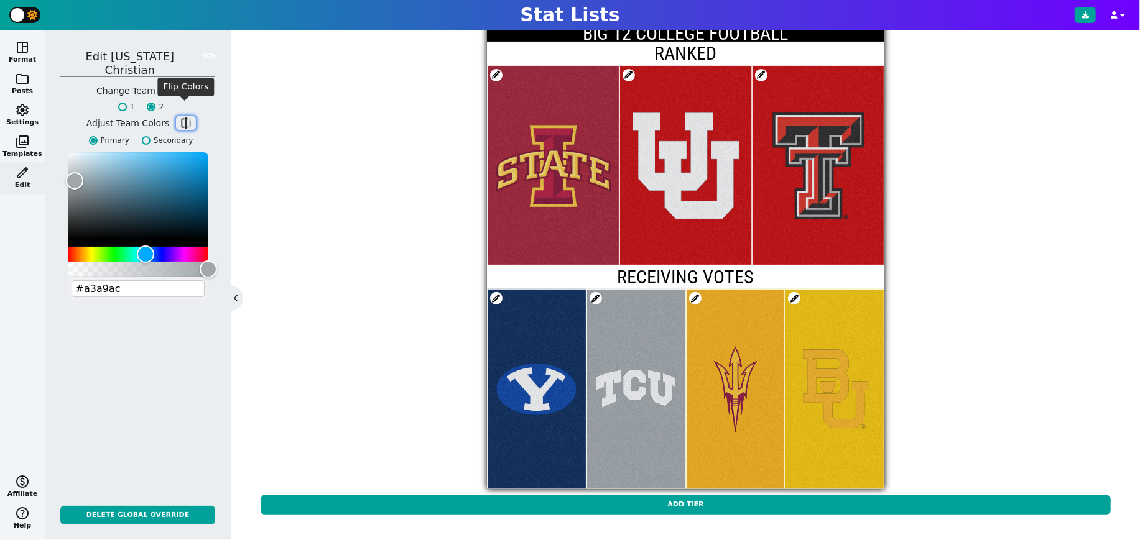
click at [186, 117] on span "flip" at bounding box center [186, 123] width 12 height 12
type input "#4d1979"
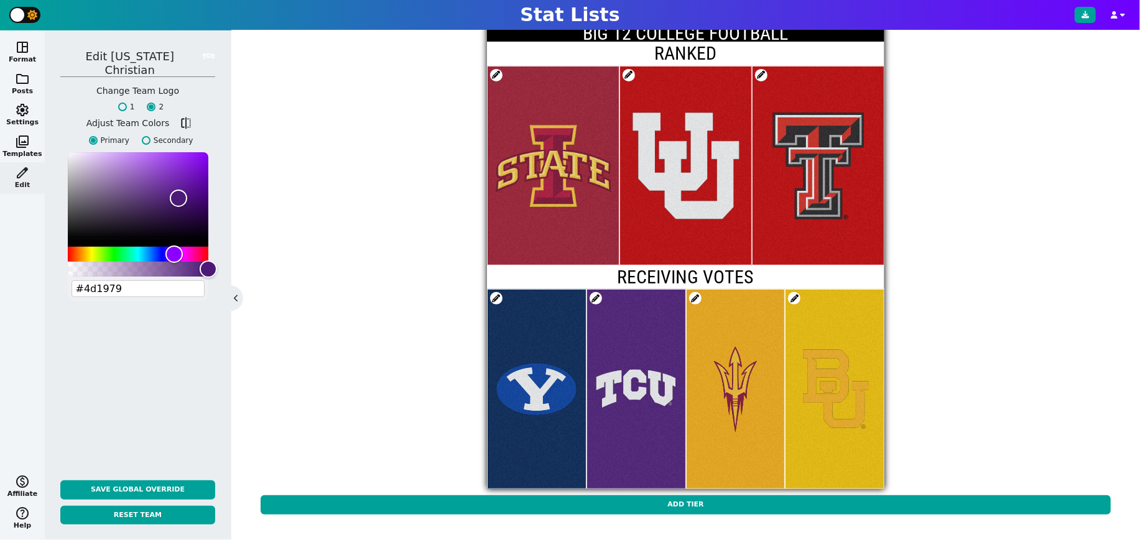
click at [795, 295] on span at bounding box center [794, 298] width 12 height 12
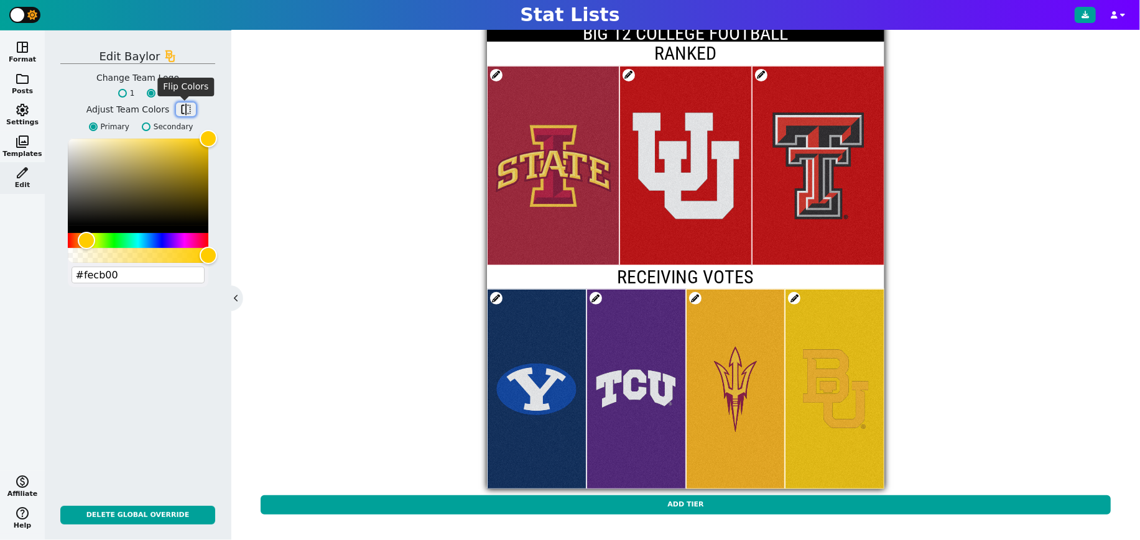
click at [187, 111] on span "flip" at bounding box center [186, 109] width 12 height 12
type input "#003015"
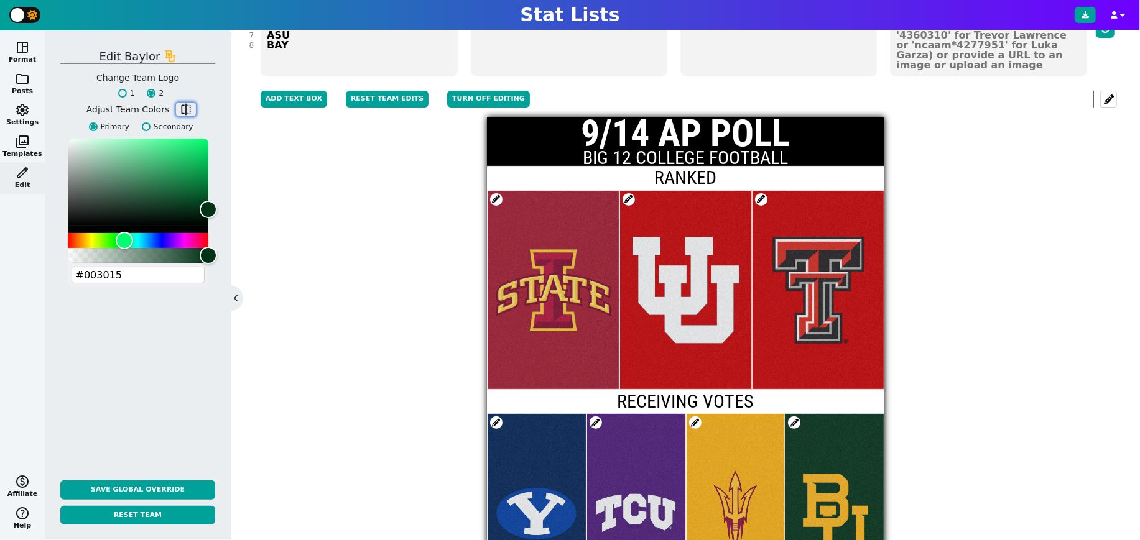
scroll to position [200, 0]
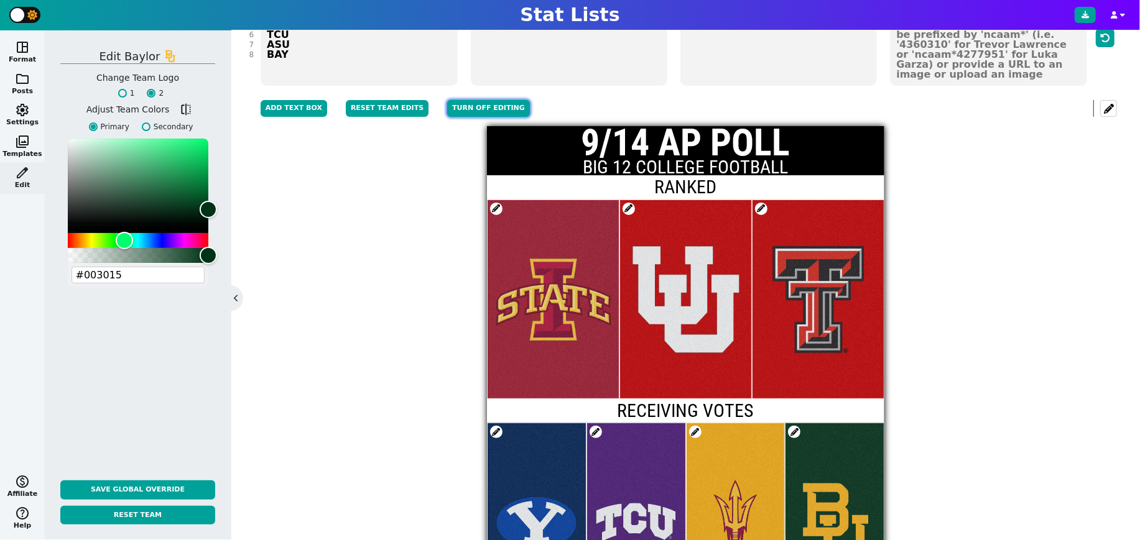
click at [462, 111] on button "Turn off editing" at bounding box center [488, 108] width 83 height 17
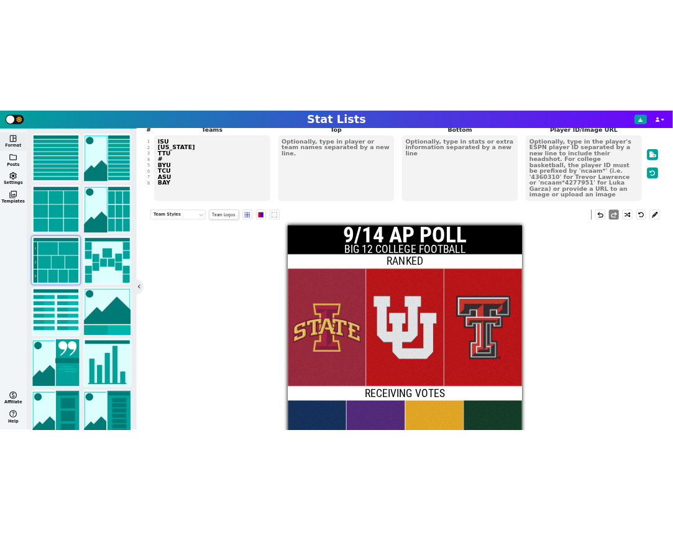
scroll to position [127, 0]
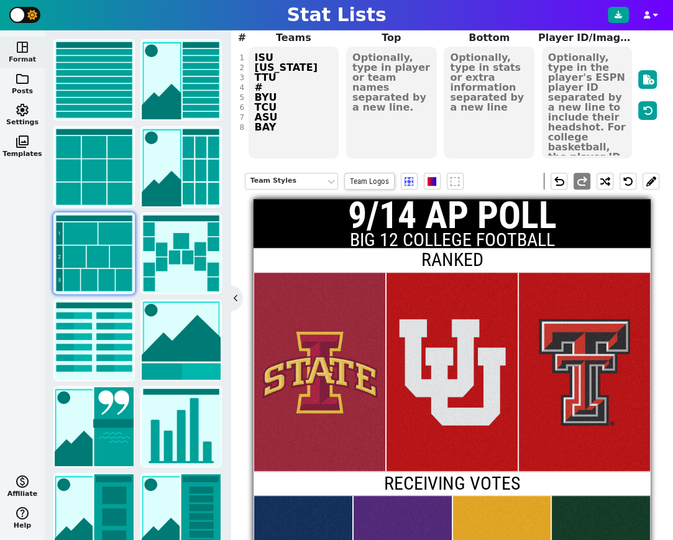
click at [401, 76] on textarea at bounding box center [391, 103] width 91 height 112
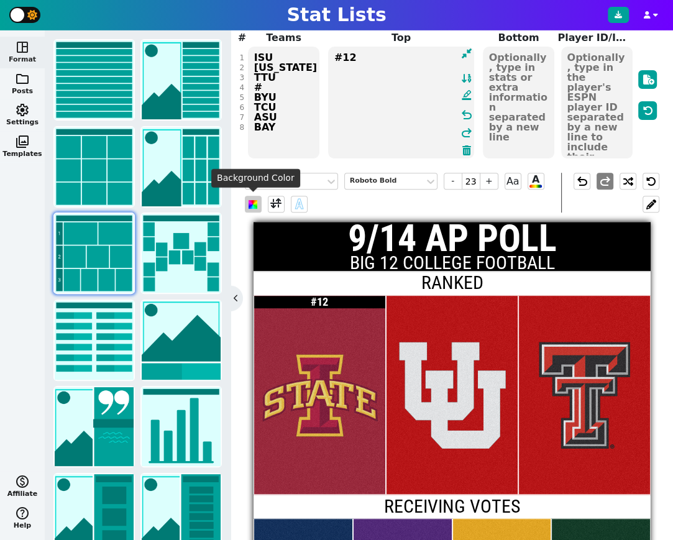
type textarea "#12"
click at [253, 204] on span at bounding box center [253, 204] width 9 height 9
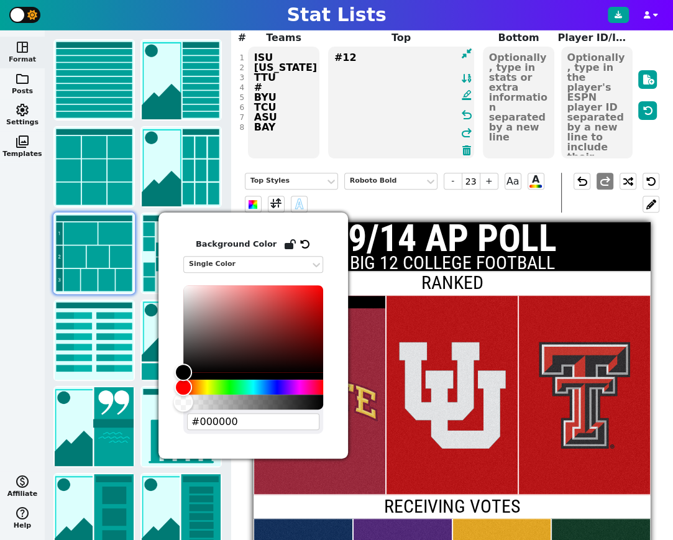
type input "#00000000"
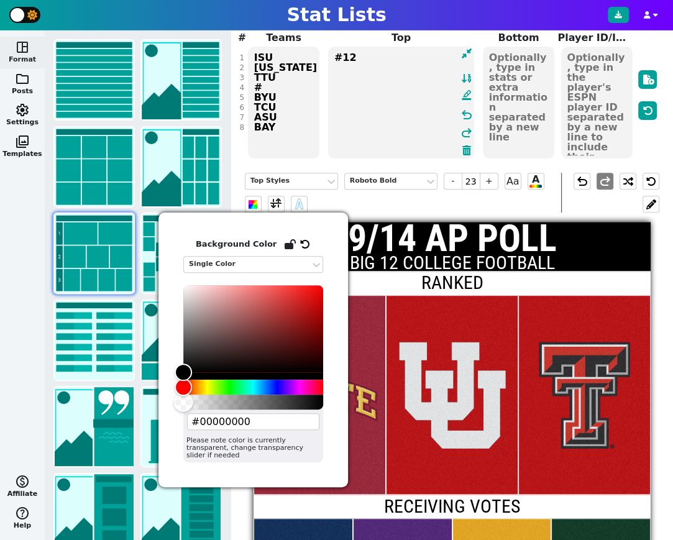
drag, startPoint x: 325, startPoint y: 404, endPoint x: 175, endPoint y: 400, distance: 149.9
click at [175, 400] on div "Alpha" at bounding box center [183, 402] width 19 height 19
click at [379, 358] on div at bounding box center [319, 395] width 131 height 199
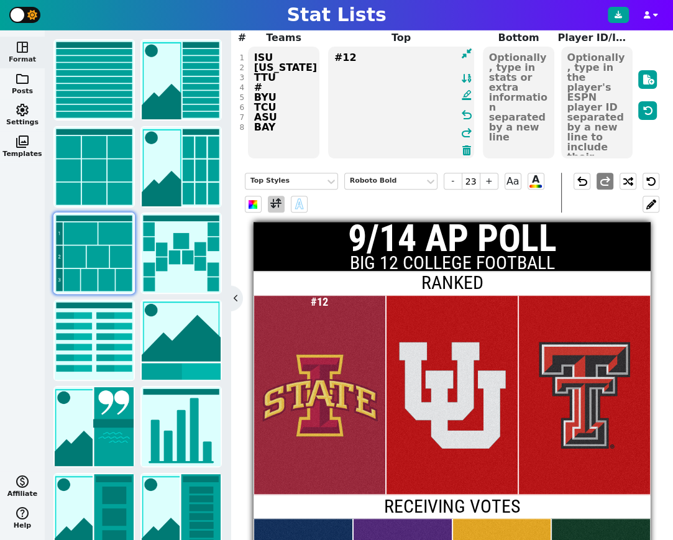
click at [275, 201] on span at bounding box center [276, 205] width 11 height 16
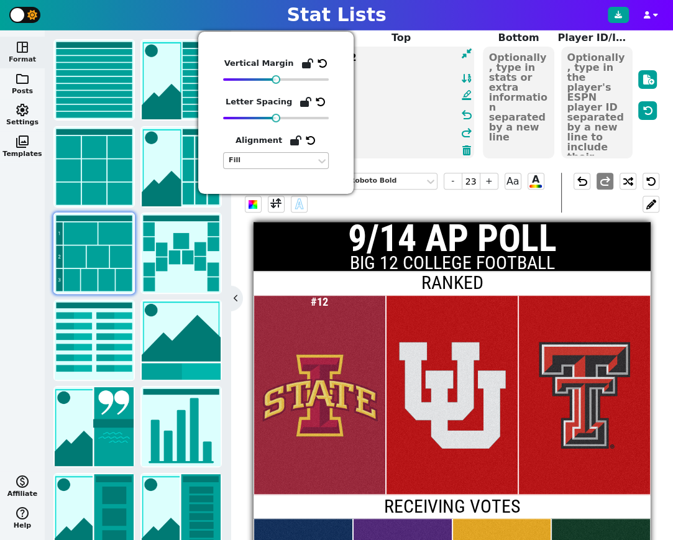
click at [280, 162] on div "Fill" at bounding box center [270, 160] width 82 height 11
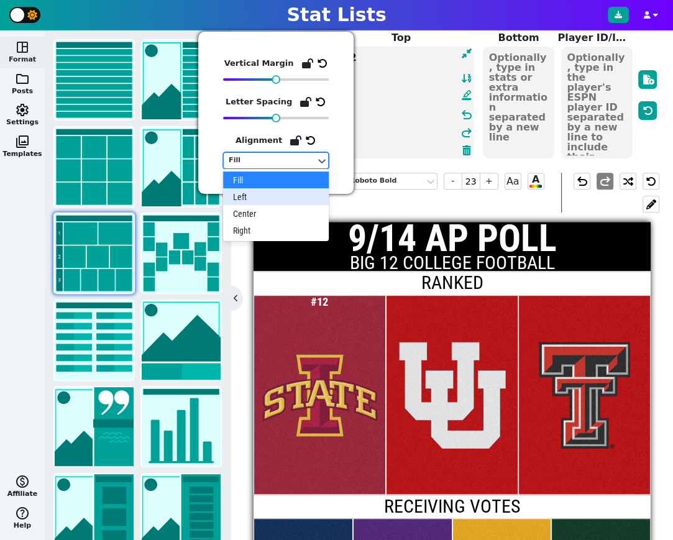
click at [257, 197] on div "Left" at bounding box center [276, 196] width 106 height 17
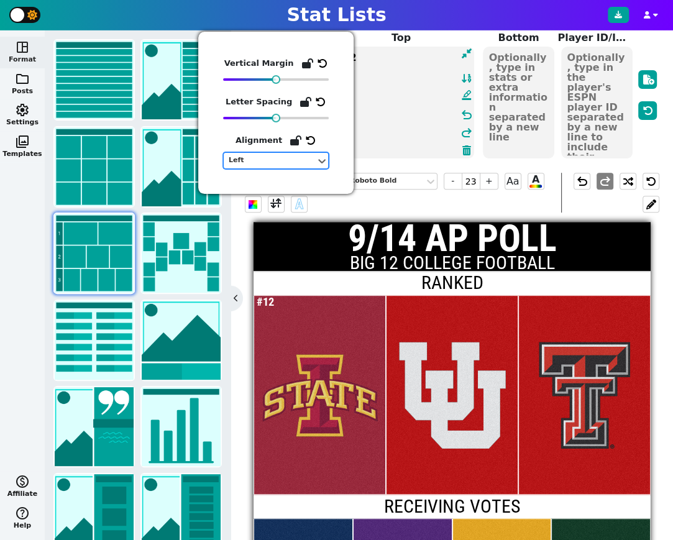
click at [401, 206] on div "Top Styles Roboto Bold - 23 + Aa A A" at bounding box center [403, 193] width 317 height 40
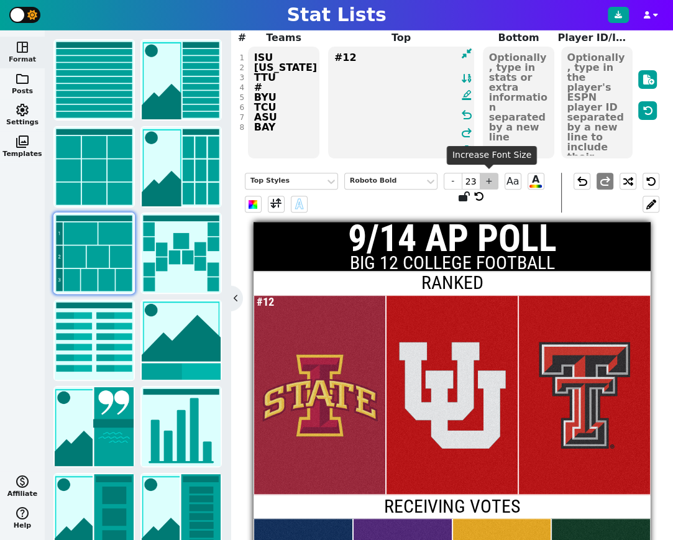
click at [489, 184] on span "+" at bounding box center [489, 181] width 19 height 17
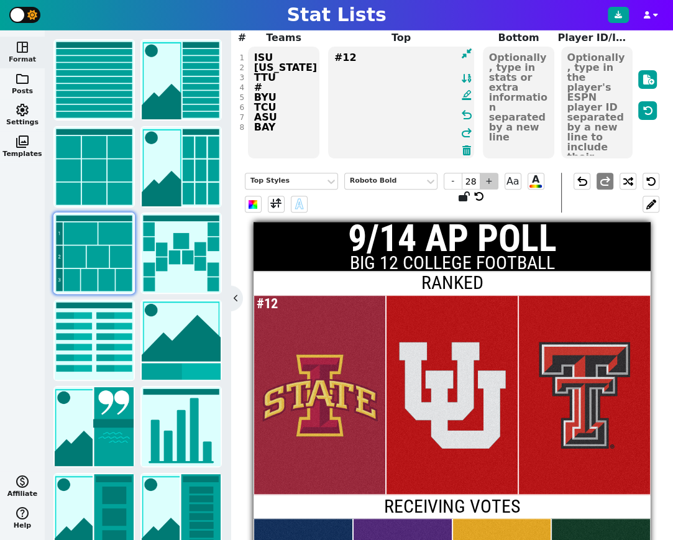
click at [489, 184] on span "+" at bounding box center [489, 181] width 19 height 17
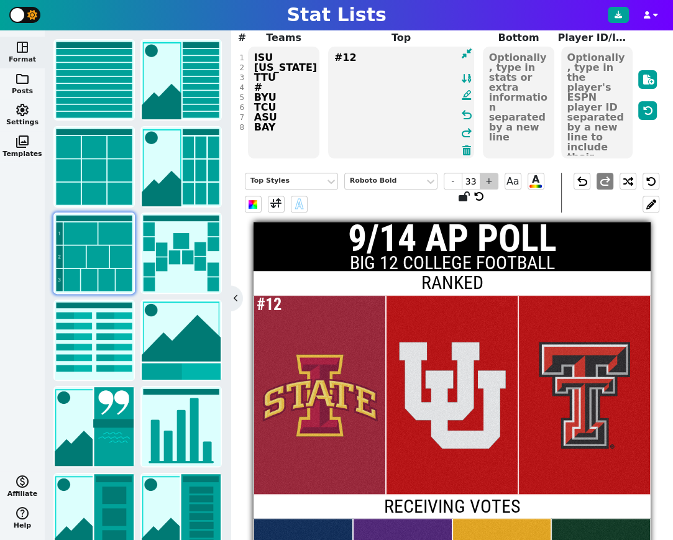
click at [489, 184] on span "+" at bounding box center [489, 181] width 19 height 17
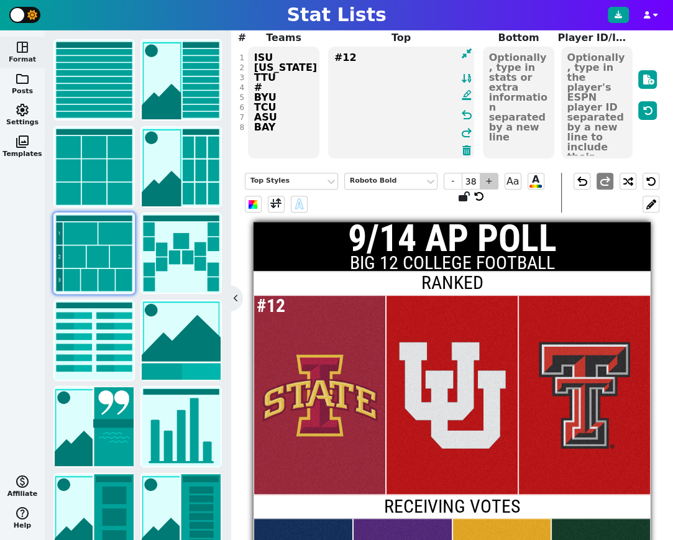
click at [489, 184] on span "+" at bounding box center [489, 181] width 19 height 17
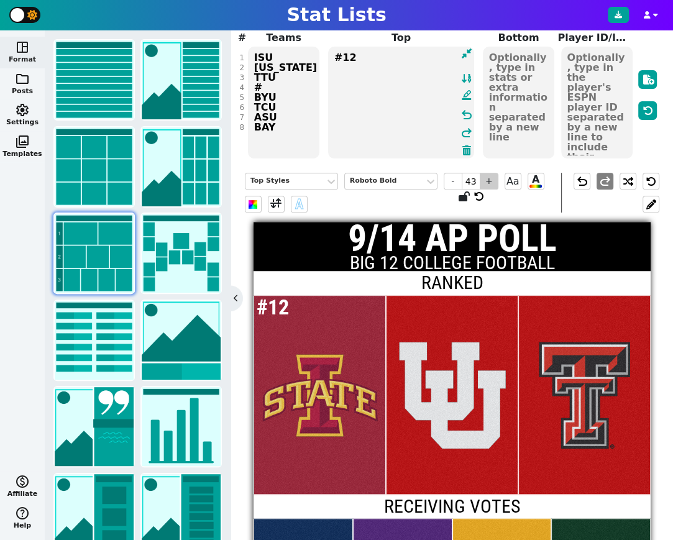
click at [489, 184] on span "+" at bounding box center [489, 181] width 19 height 17
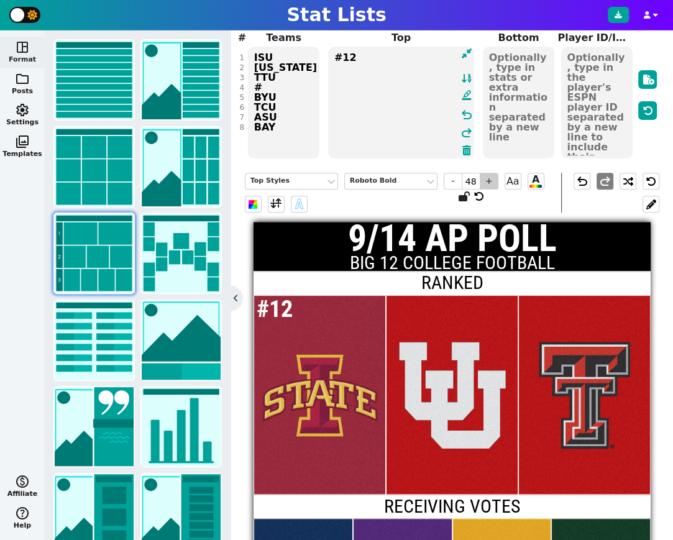
click at [489, 184] on span "+" at bounding box center [489, 181] width 19 height 17
click at [426, 324] on div at bounding box center [452, 395] width 131 height 199
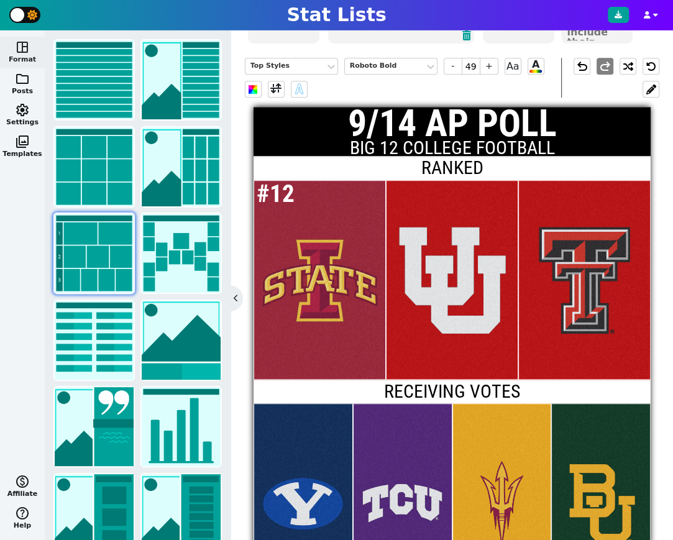
scroll to position [241, 0]
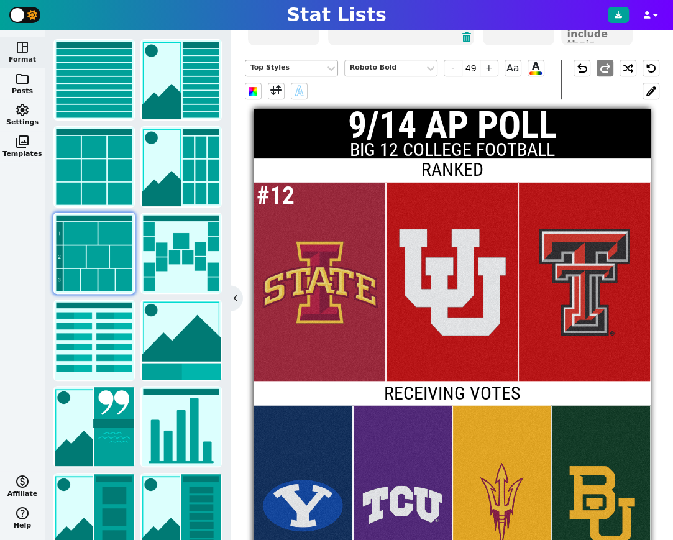
click at [296, 67] on div "Top Styles" at bounding box center [286, 68] width 70 height 11
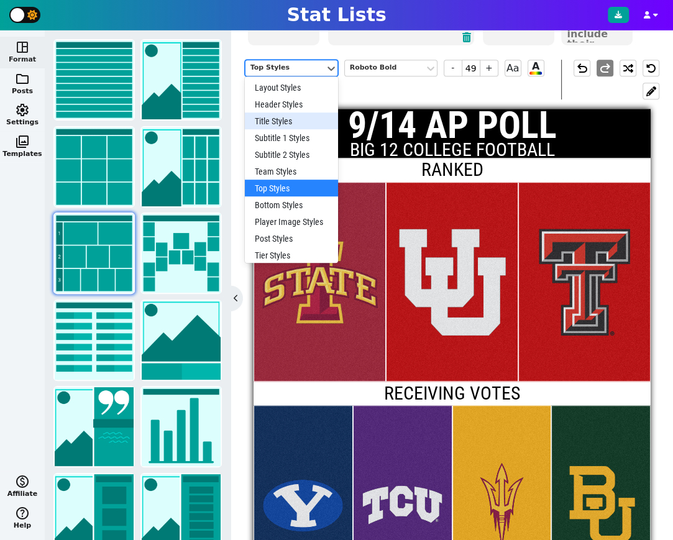
click at [287, 118] on div "Title Styles" at bounding box center [291, 121] width 93 height 17
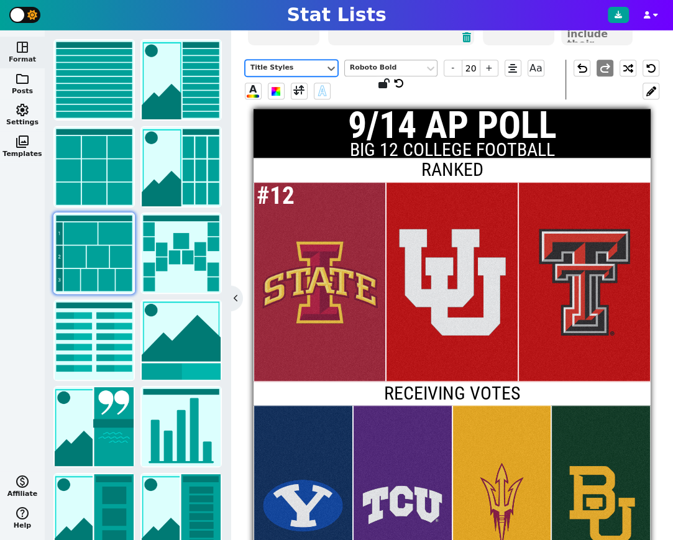
click at [395, 63] on div "Roboto Bold" at bounding box center [385, 68] width 70 height 11
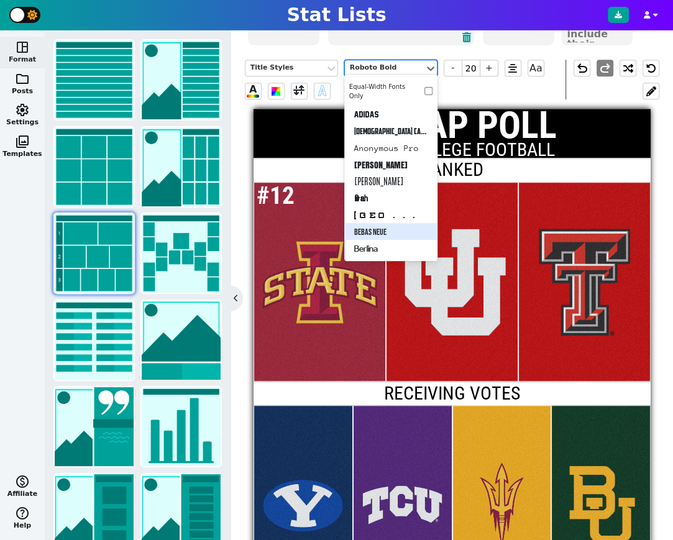
click at [378, 229] on div "Bebas Neue" at bounding box center [391, 231] width 93 height 17
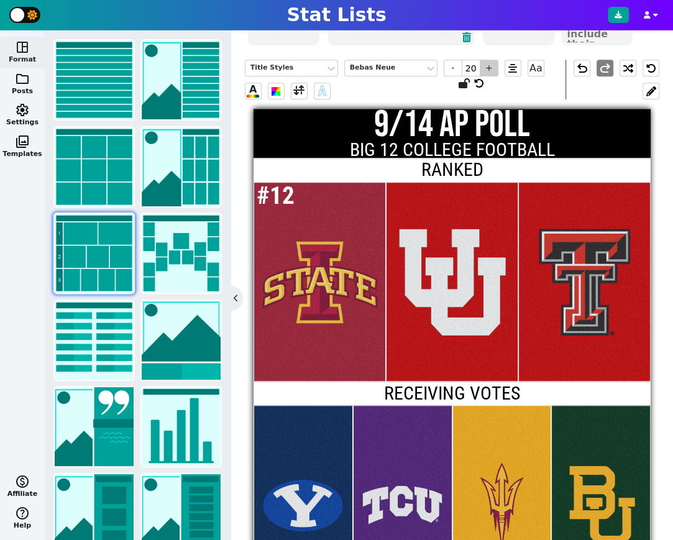
click at [489, 68] on span "+" at bounding box center [489, 68] width 19 height 17
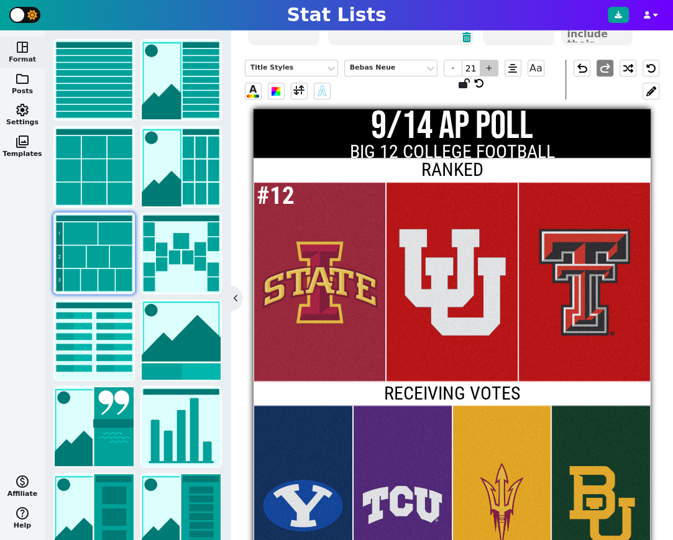
click at [489, 68] on span "+" at bounding box center [489, 68] width 19 height 17
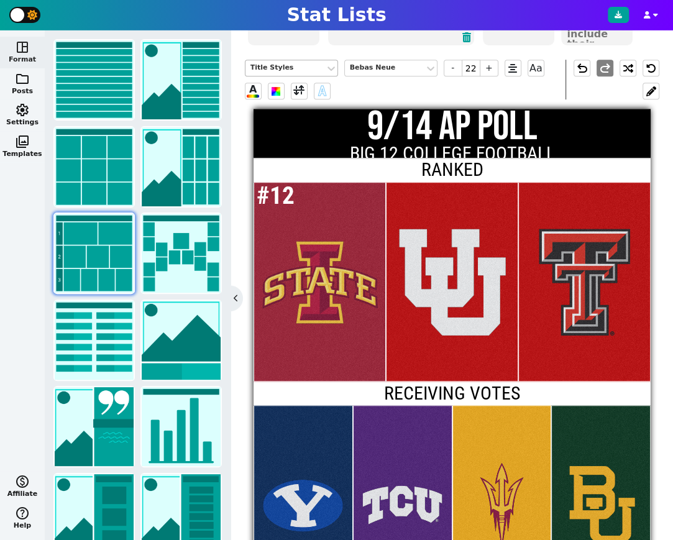
click at [297, 63] on div "Title Styles" at bounding box center [286, 68] width 70 height 11
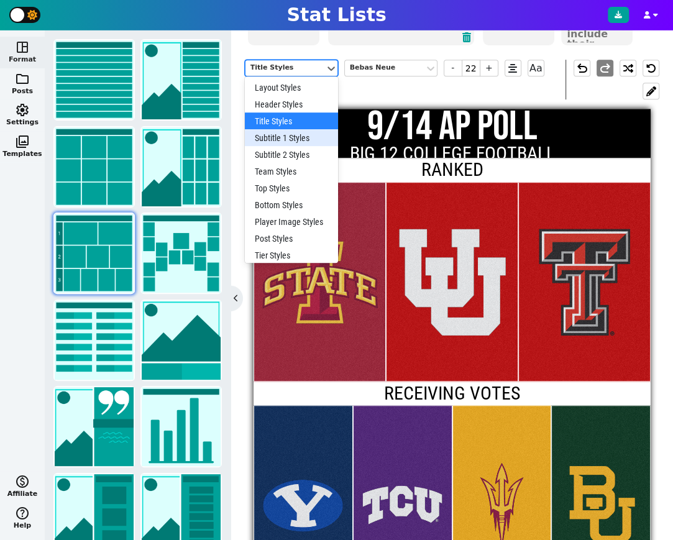
click at [294, 135] on div "Subtitle 1 Styles" at bounding box center [291, 137] width 93 height 17
type input "10"
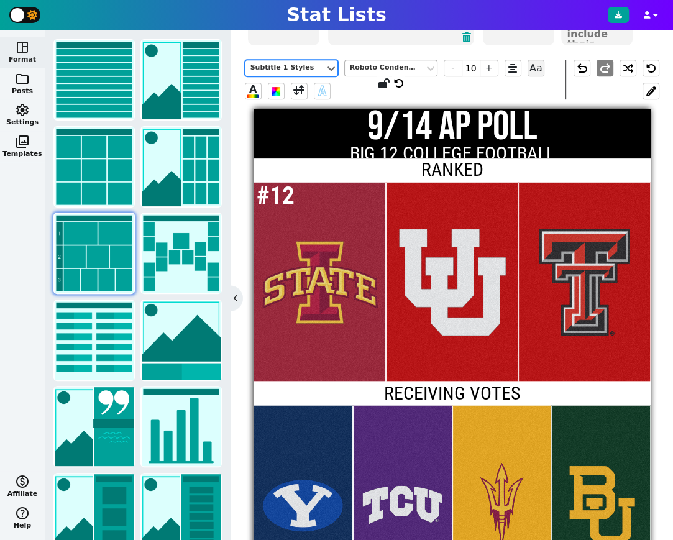
click at [382, 67] on div "Roboto Condensed" at bounding box center [385, 68] width 70 height 11
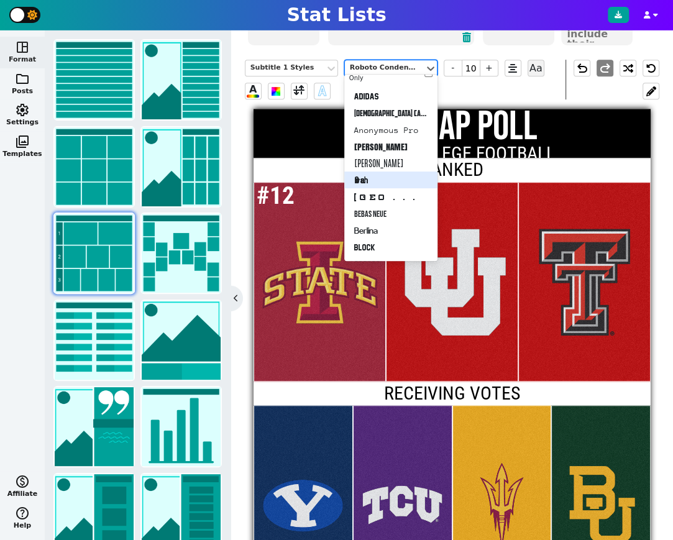
scroll to position [19, 0]
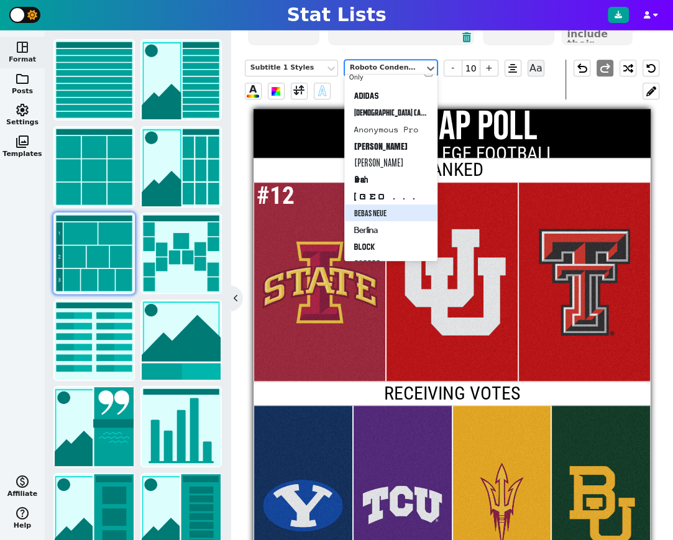
click at [389, 210] on div "Bebas Neue" at bounding box center [391, 213] width 93 height 17
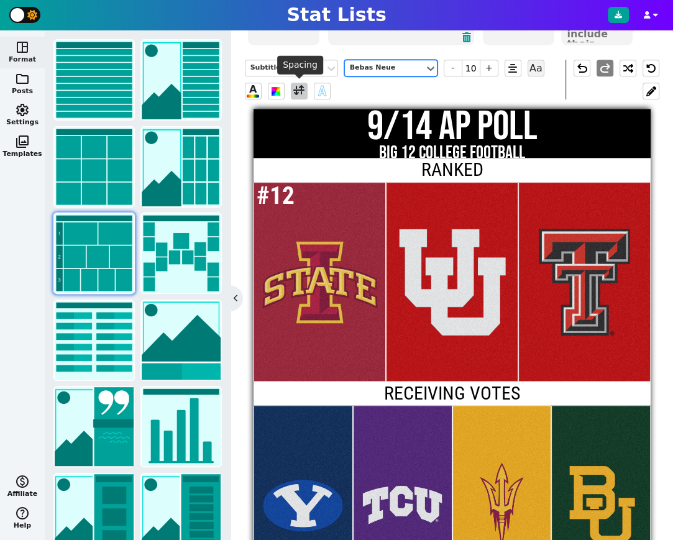
click at [298, 86] on span at bounding box center [299, 91] width 11 height 16
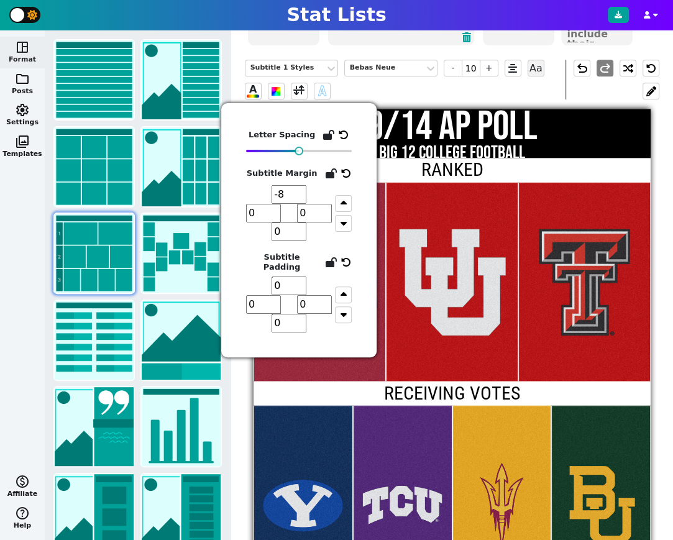
click at [298, 199] on input "-8" at bounding box center [289, 194] width 35 height 19
click at [298, 199] on input "-9" at bounding box center [289, 194] width 35 height 19
click at [298, 199] on input "-10" at bounding box center [289, 194] width 35 height 19
click at [298, 199] on input "-11" at bounding box center [289, 194] width 35 height 19
click at [298, 199] on input "-12" at bounding box center [289, 194] width 35 height 19
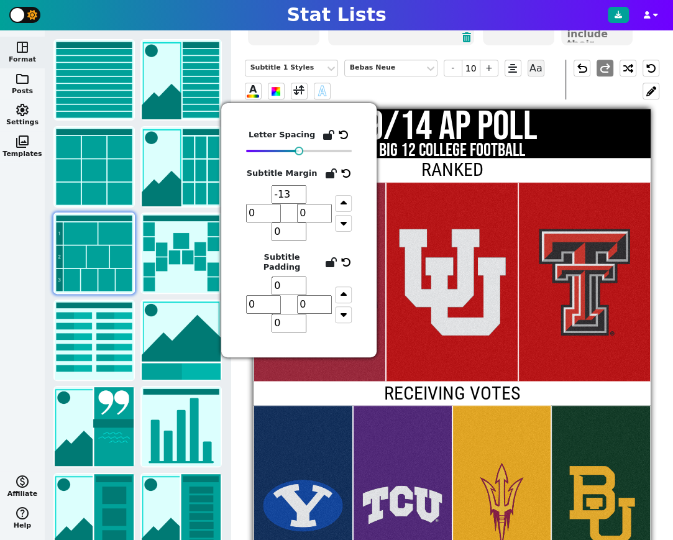
click at [298, 199] on input "-13" at bounding box center [289, 194] width 35 height 19
click at [298, 199] on input "-14" at bounding box center [289, 194] width 35 height 19
click at [298, 199] on input "-15" at bounding box center [289, 194] width 35 height 19
type input "-16"
click at [298, 199] on input "-16" at bounding box center [289, 194] width 35 height 19
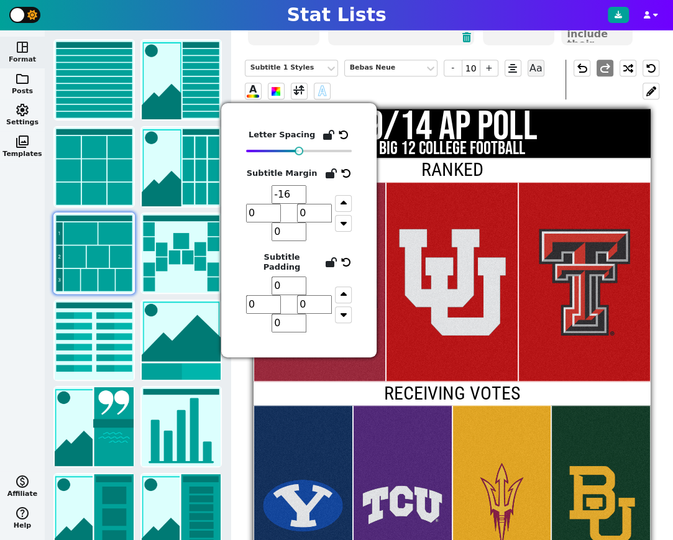
click at [660, 160] on div "NFL NBA MLB NCAA NHL Soccer F1 WNBA AFL Custom Manual Entry Paste Table StatLis…" at bounding box center [452, 285] width 442 height 510
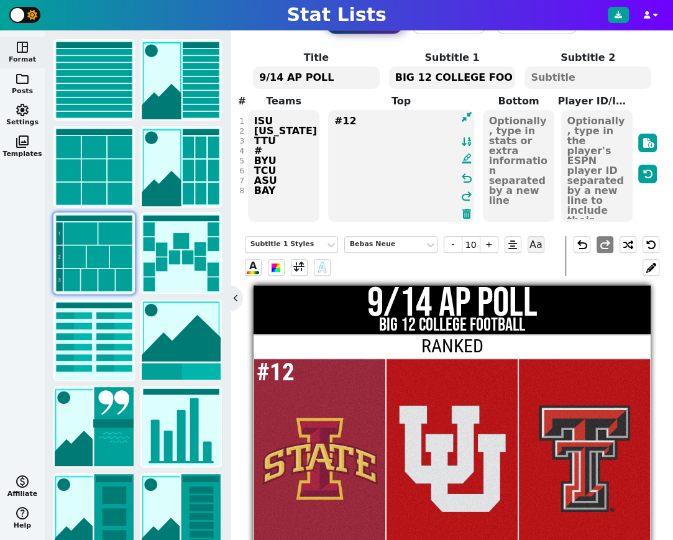
scroll to position [63, 0]
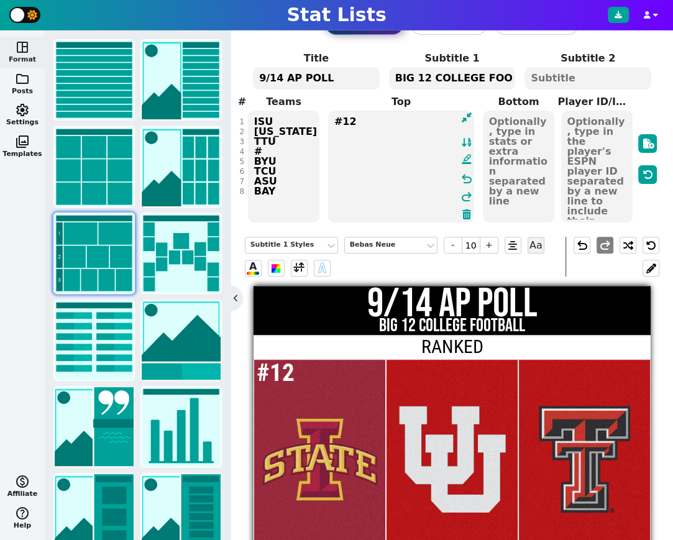
click at [396, 135] on textarea "#12" at bounding box center [401, 167] width 146 height 112
type input "49"
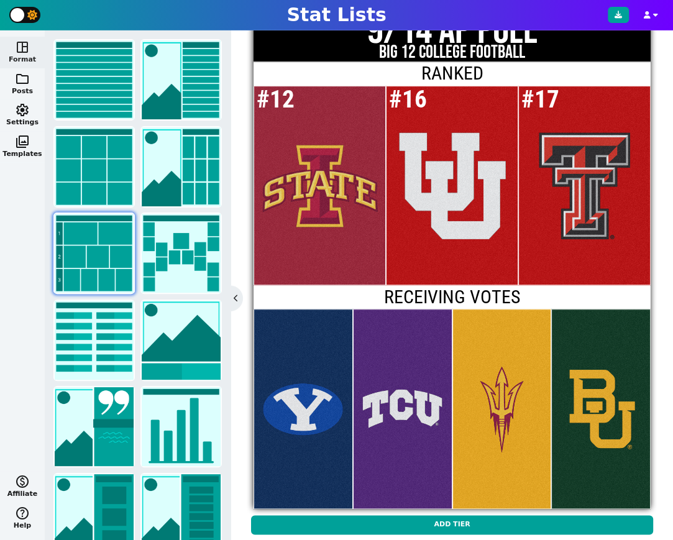
scroll to position [335, 0]
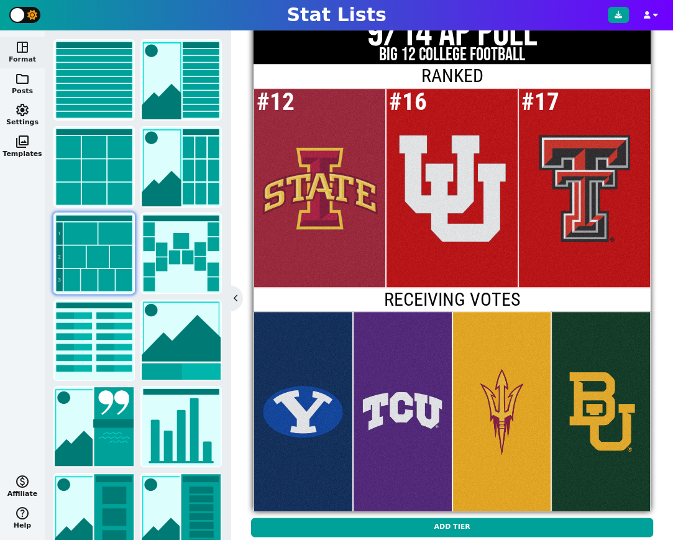
type textarea "#12 #16 #17"
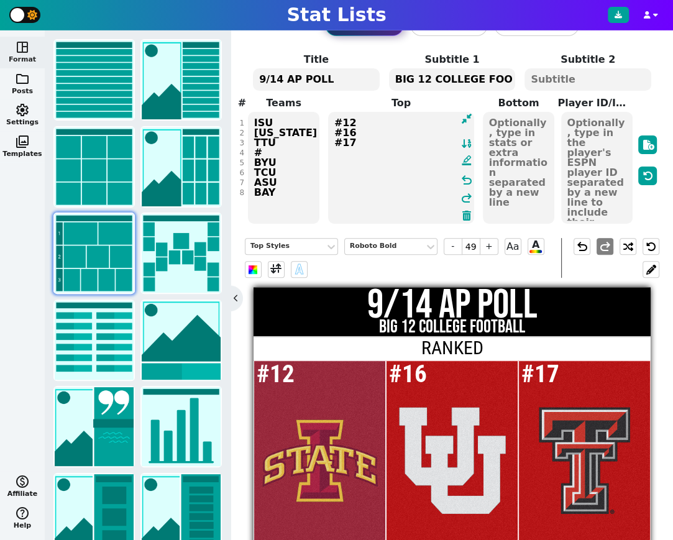
scroll to position [62, 0]
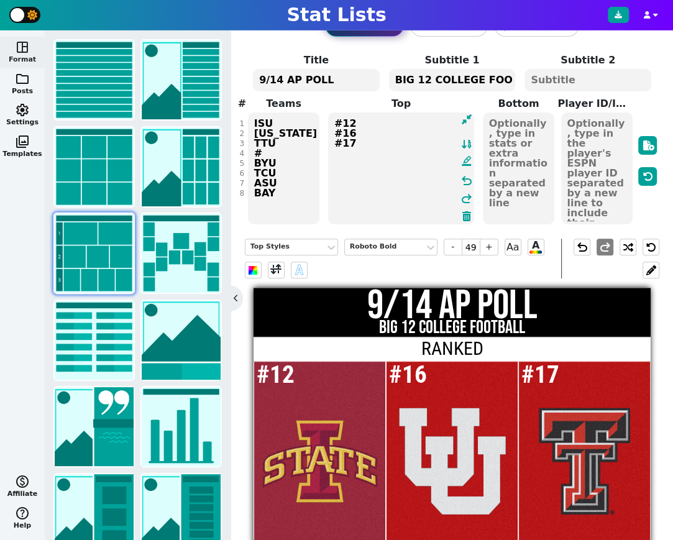
click at [513, 190] on textarea at bounding box center [519, 169] width 72 height 112
type input "23"
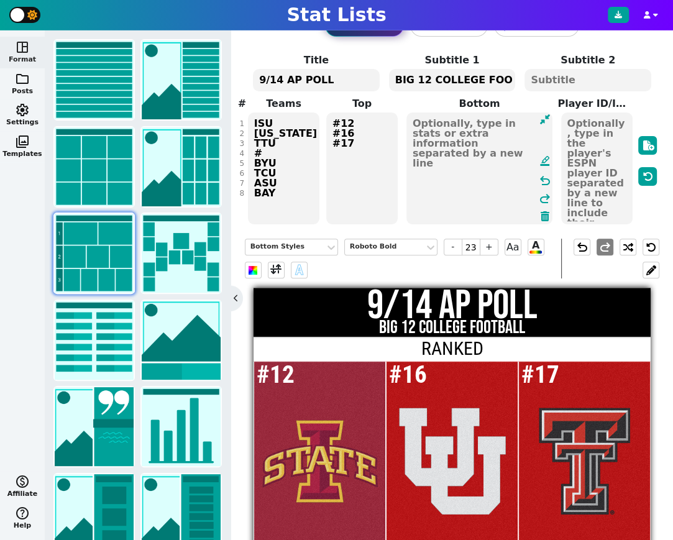
click at [483, 154] on textarea at bounding box center [480, 169] width 146 height 112
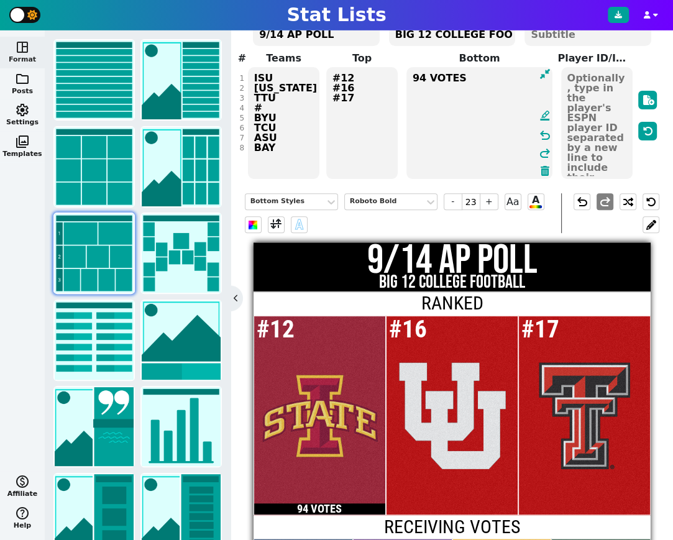
scroll to position [101, 0]
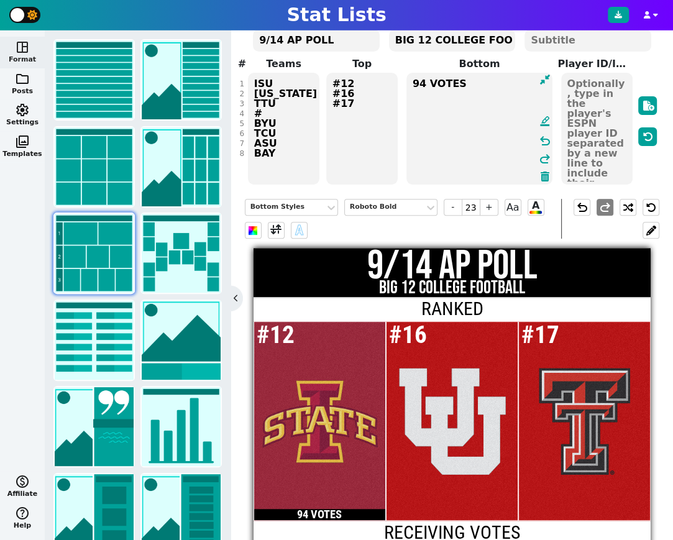
drag, startPoint x: 471, startPoint y: 85, endPoint x: 405, endPoint y: 82, distance: 66.0
click at [405, 82] on span "94 VOTES format_ink_highlighter undo redo" at bounding box center [479, 129] width 149 height 114
click at [412, 81] on textarea "94 VOTES" at bounding box center [480, 129] width 146 height 112
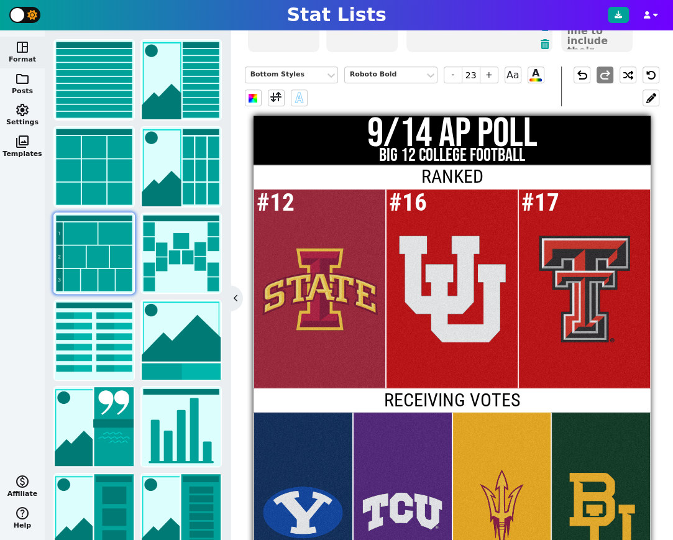
scroll to position [271, 0]
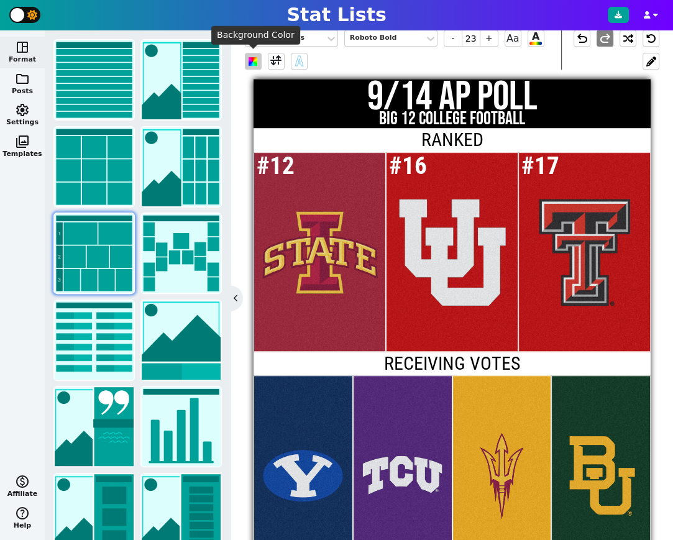
type textarea "94 VOTES"
click at [254, 60] on span at bounding box center [253, 61] width 9 height 9
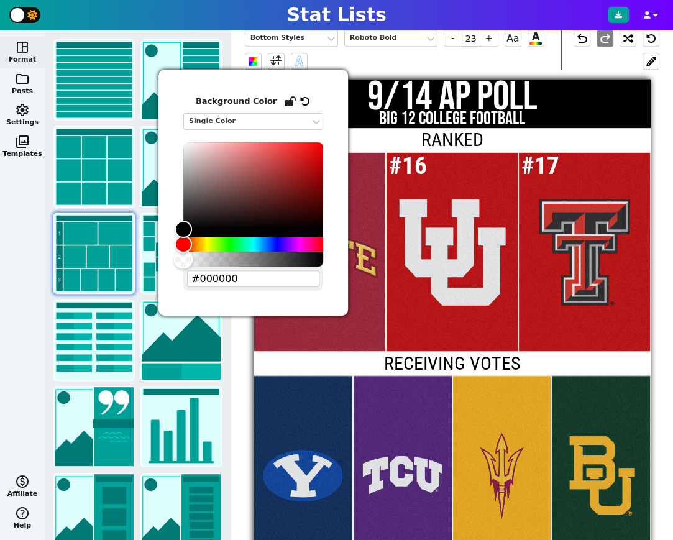
type input "#00000000"
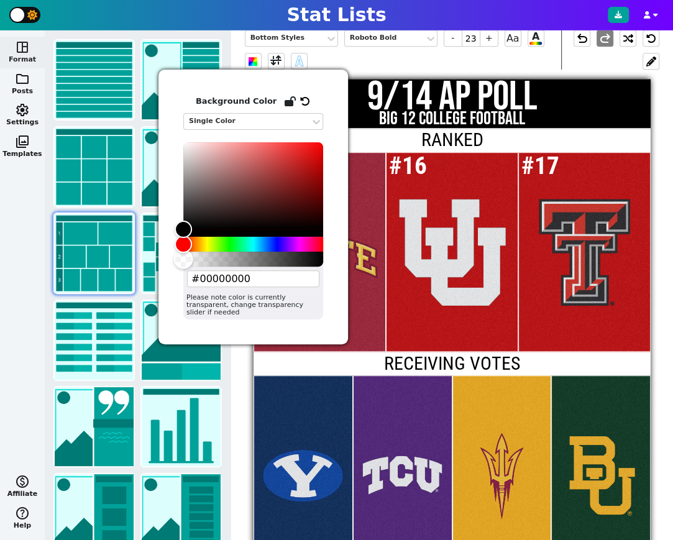
drag, startPoint x: 326, startPoint y: 260, endPoint x: 172, endPoint y: 255, distance: 154.3
click at [172, 255] on div "Background Color Single Color #00000000 Please note color is currently transpar…" at bounding box center [254, 207] width 190 height 275
click at [636, 165] on div at bounding box center [584, 252] width 131 height 199
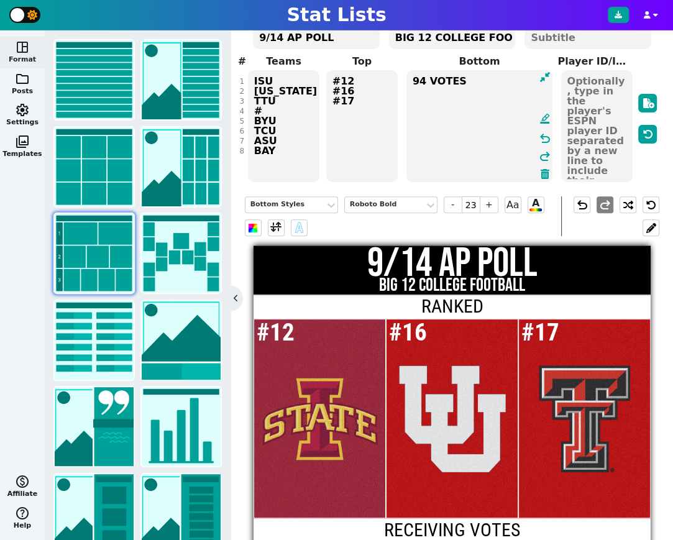
scroll to position [81, 0]
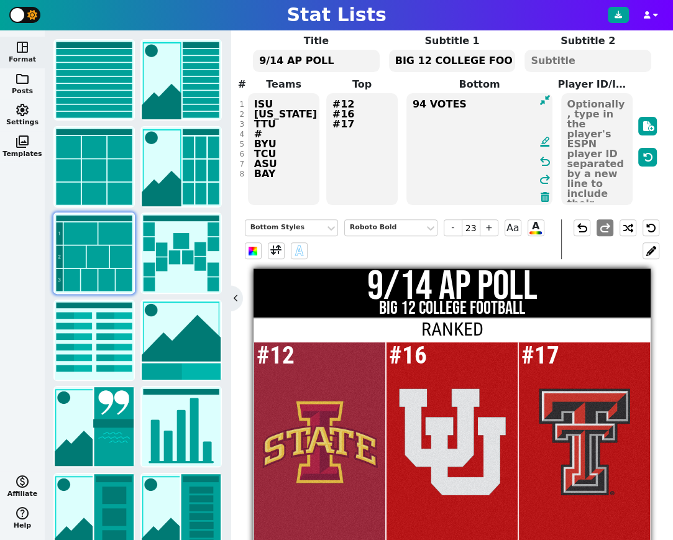
click at [491, 160] on textarea "94 VOTES" at bounding box center [480, 149] width 146 height 112
type textarea "94 VOTES 67 VOTES 57 VOTES 6 VOTES"
click at [22, 81] on span "folder" at bounding box center [22, 79] width 15 height 15
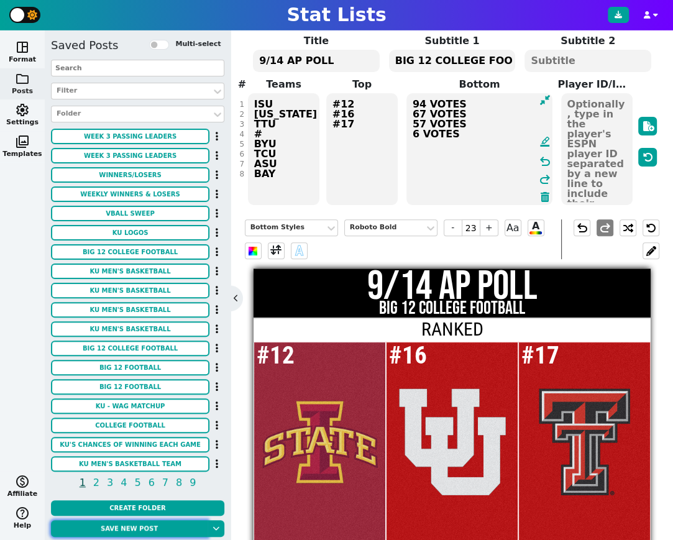
click at [131, 525] on button "Save new post" at bounding box center [129, 528] width 157 height 17
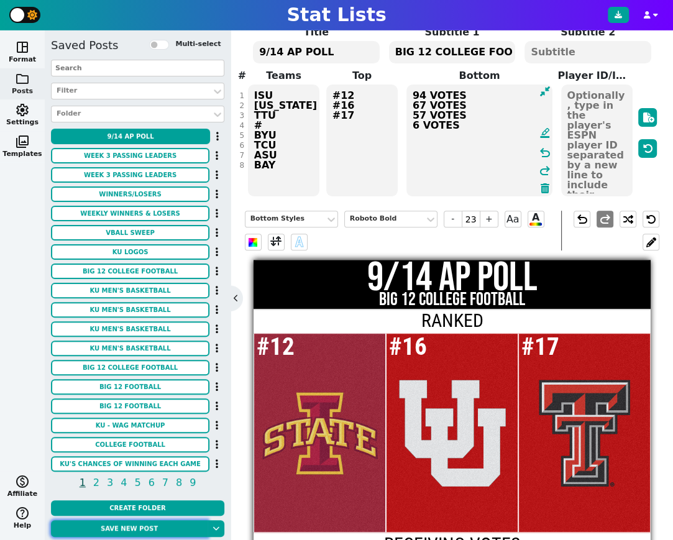
scroll to position [84, 0]
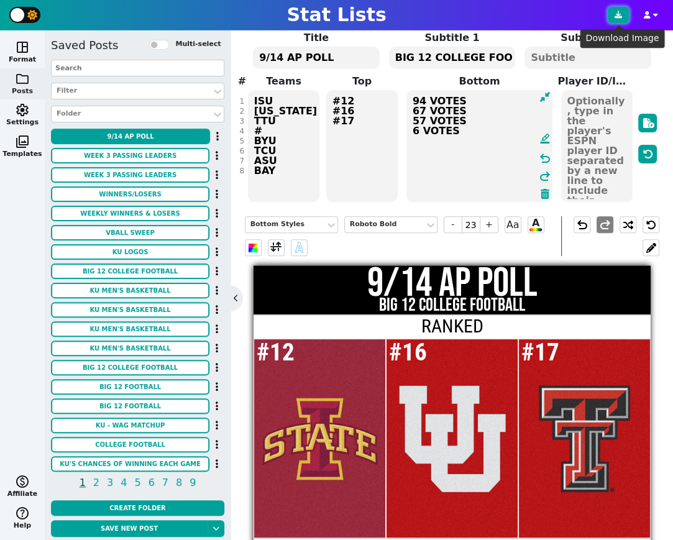
click at [621, 19] on button at bounding box center [618, 15] width 21 height 16
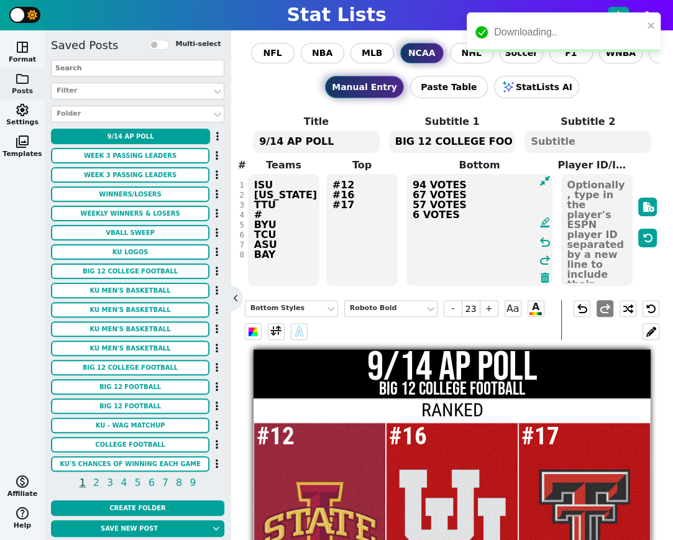
scroll to position [84, 0]
